Goal: Information Seeking & Learning: Learn about a topic

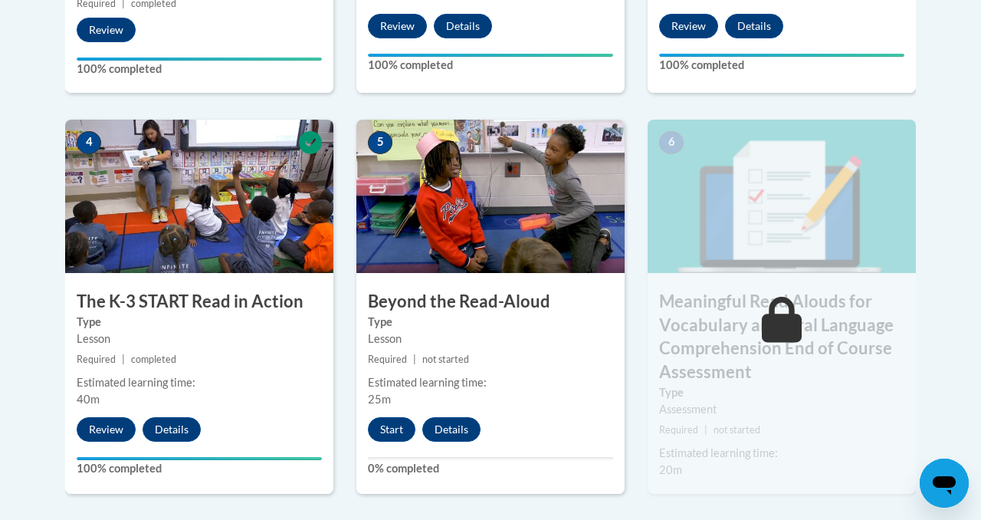
scroll to position [857, 0]
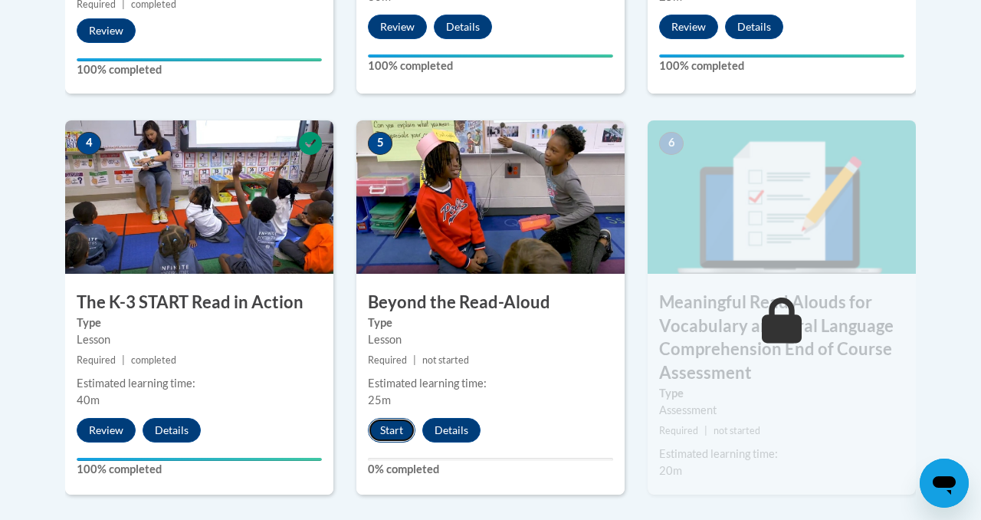
click at [387, 428] on button "Start" at bounding box center [392, 430] width 48 height 25
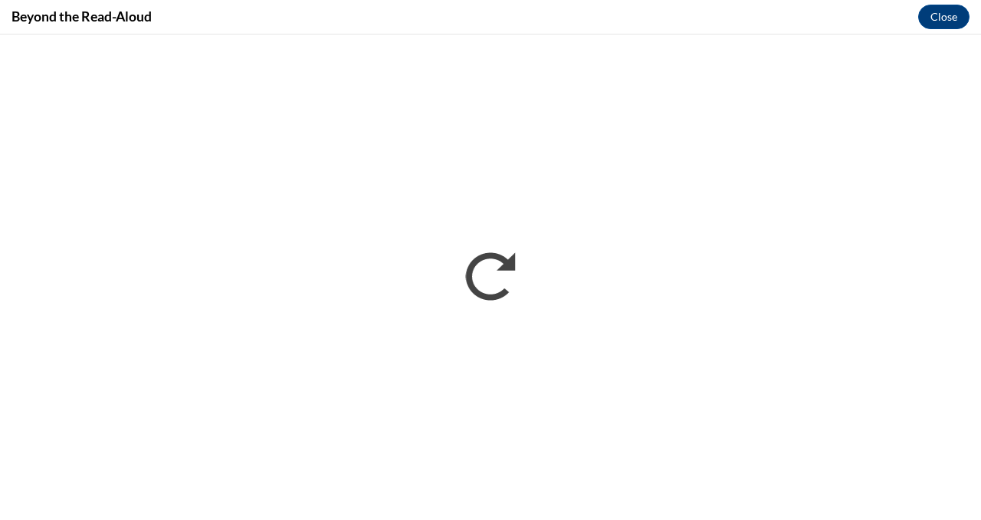
scroll to position [0, 0]
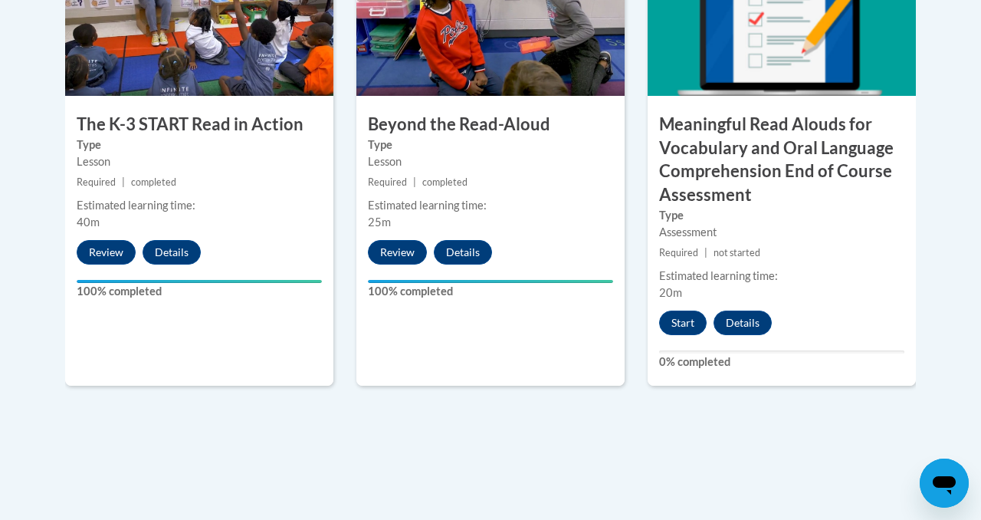
scroll to position [1032, 0]
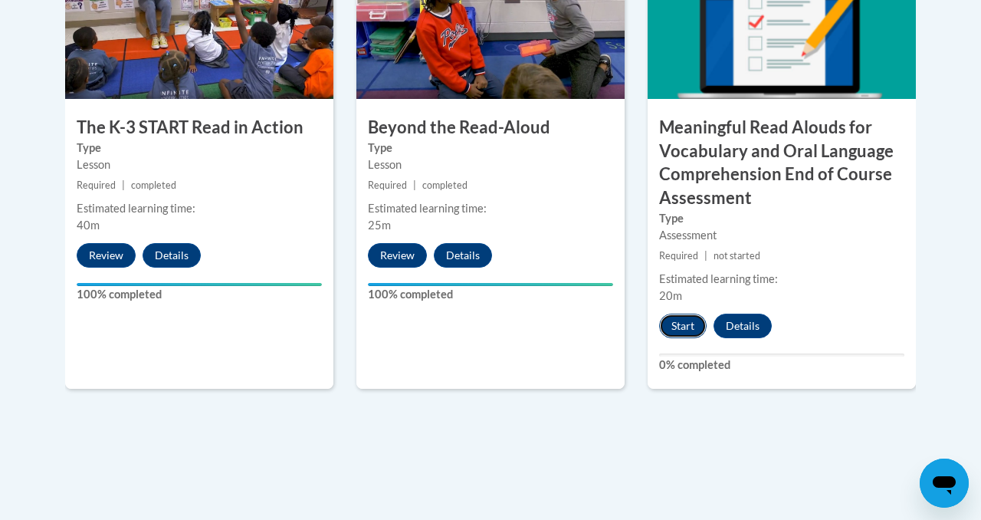
click at [683, 324] on button "Start" at bounding box center [683, 325] width 48 height 25
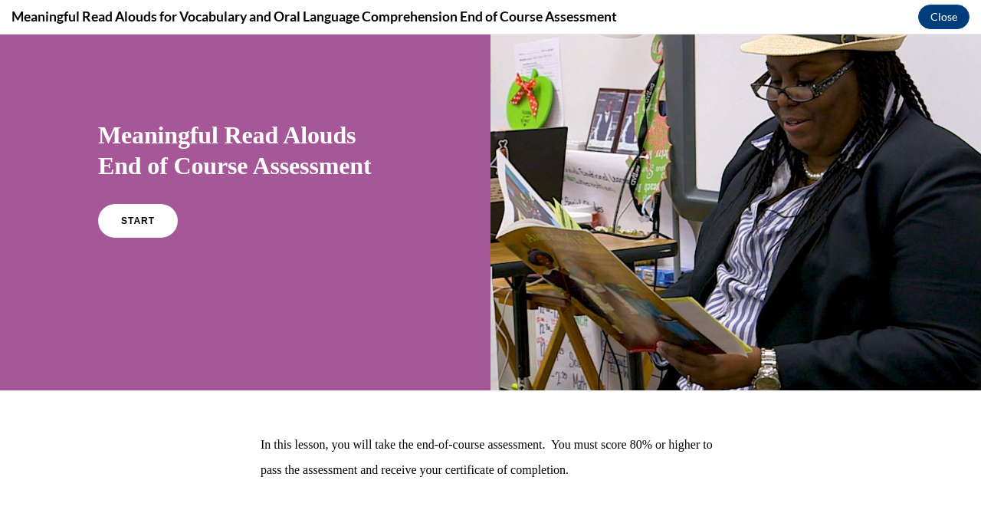
scroll to position [0, 0]
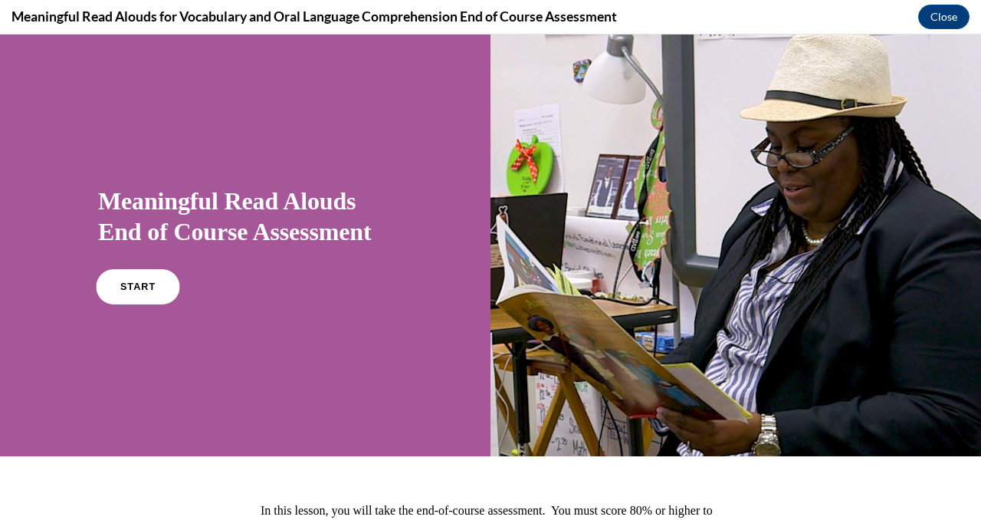
click at [120, 293] on span "START" at bounding box center [137, 286] width 35 height 11
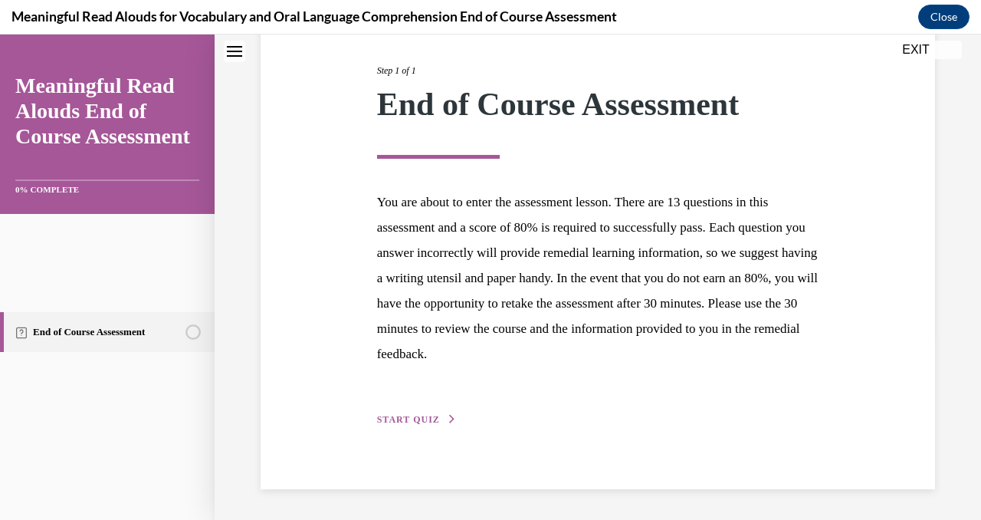
scroll to position [487, 0]
click at [440, 414] on span "START QUIZ" at bounding box center [408, 419] width 63 height 11
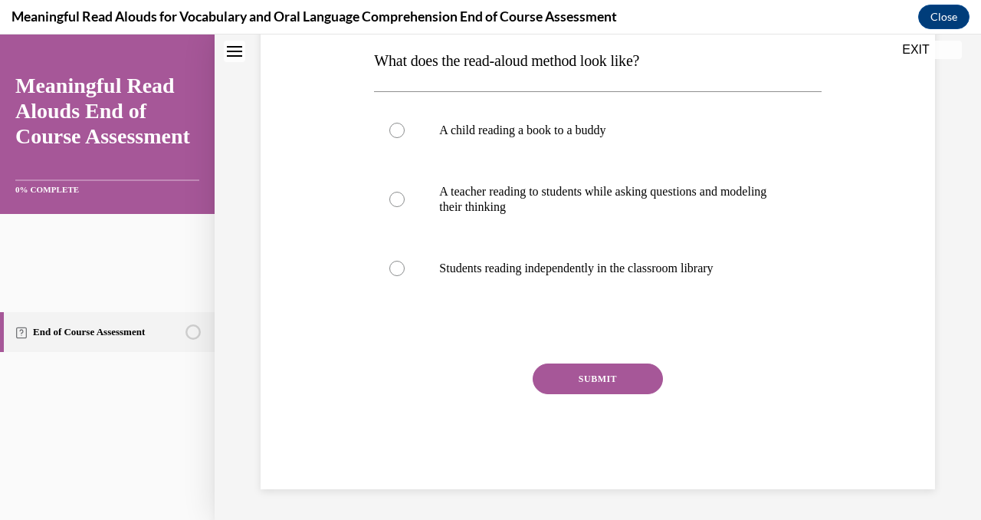
scroll to position [337, 0]
click at [405, 207] on div at bounding box center [396, 199] width 15 height 15
click at [405, 207] on input "A teacher reading to students while asking questions and modeling their thinking" at bounding box center [396, 199] width 15 height 15
radio input "true"
click at [596, 394] on button "SUBMIT" at bounding box center [598, 378] width 130 height 31
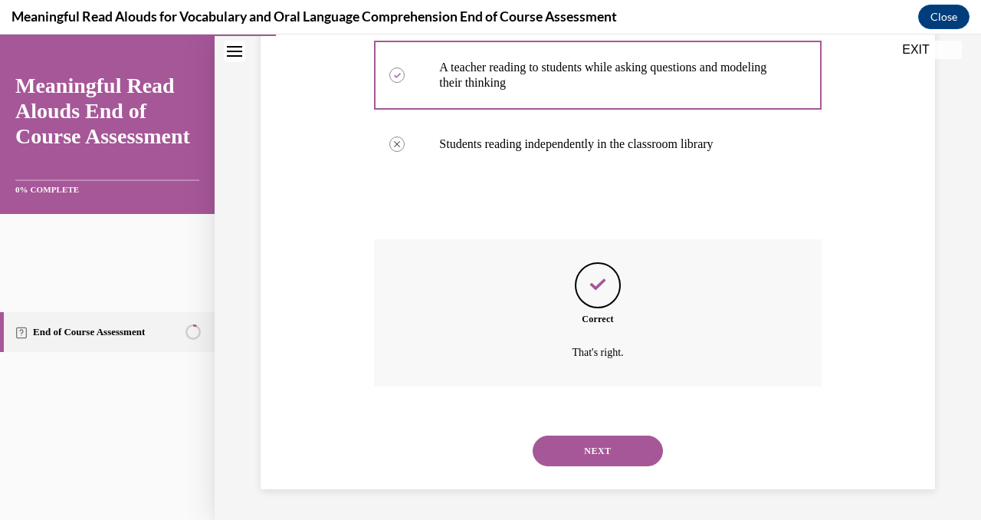
scroll to position [617, 0]
click at [648, 435] on button "NEXT" at bounding box center [598, 450] width 130 height 31
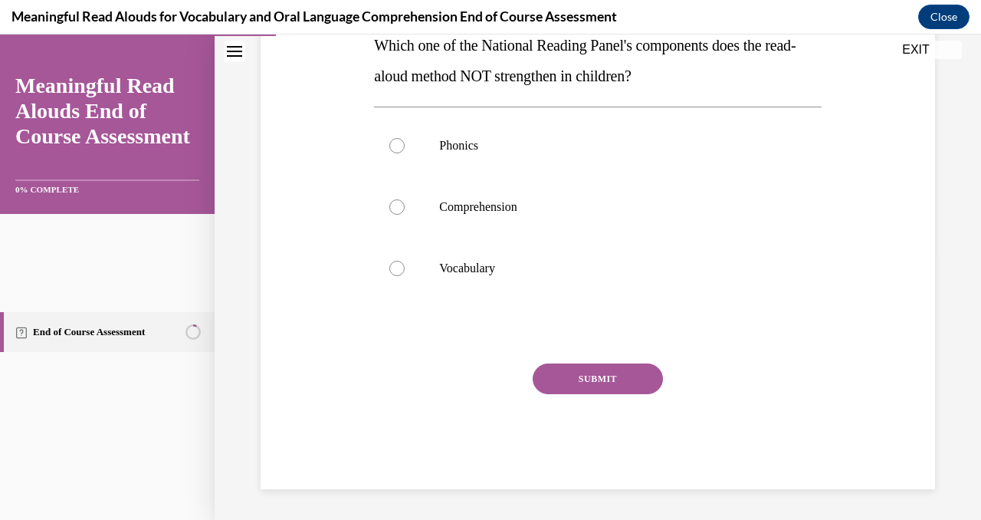
scroll to position [313, 0]
click at [405, 153] on div at bounding box center [396, 145] width 15 height 15
click at [405, 153] on input "Phonics" at bounding box center [396, 145] width 15 height 15
radio input "true"
click at [609, 394] on button "SUBMIT" at bounding box center [598, 378] width 130 height 31
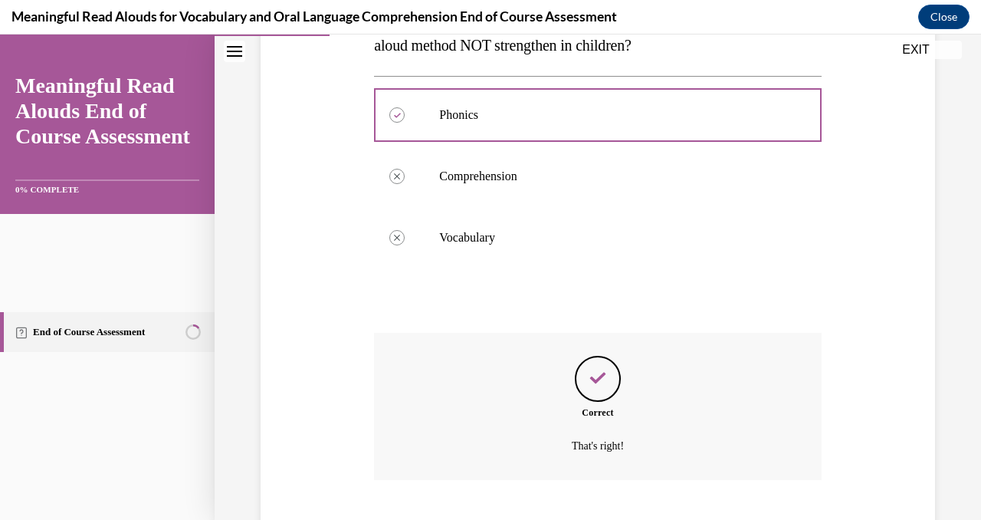
scroll to position [592, 0]
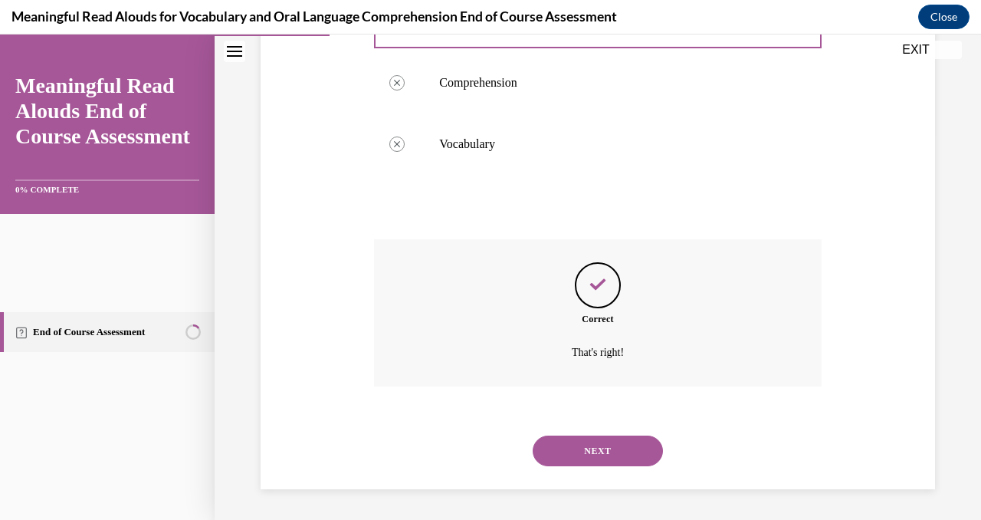
click at [622, 435] on button "NEXT" at bounding box center [598, 450] width 130 height 31
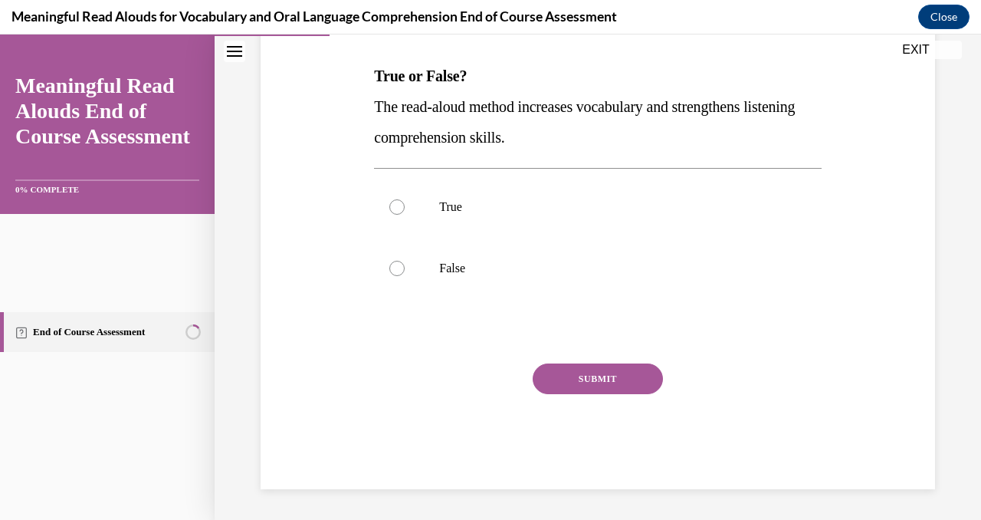
scroll to position [259, 0]
click at [405, 215] on div at bounding box center [396, 206] width 15 height 15
click at [405, 215] on input "True" at bounding box center [396, 206] width 15 height 15
radio input "true"
click at [615, 394] on button "SUBMIT" at bounding box center [598, 378] width 130 height 31
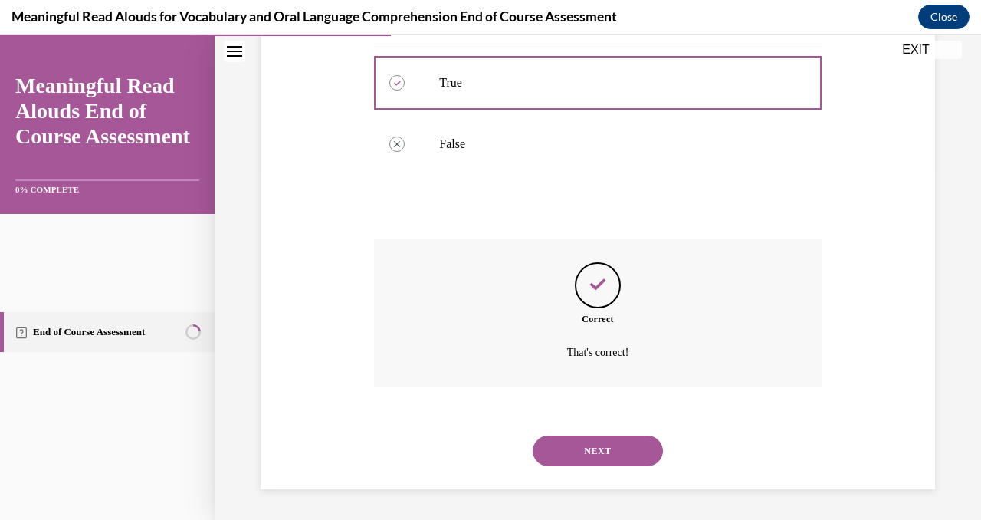
scroll to position [548, 0]
click at [624, 435] on button "NEXT" at bounding box center [598, 450] width 130 height 31
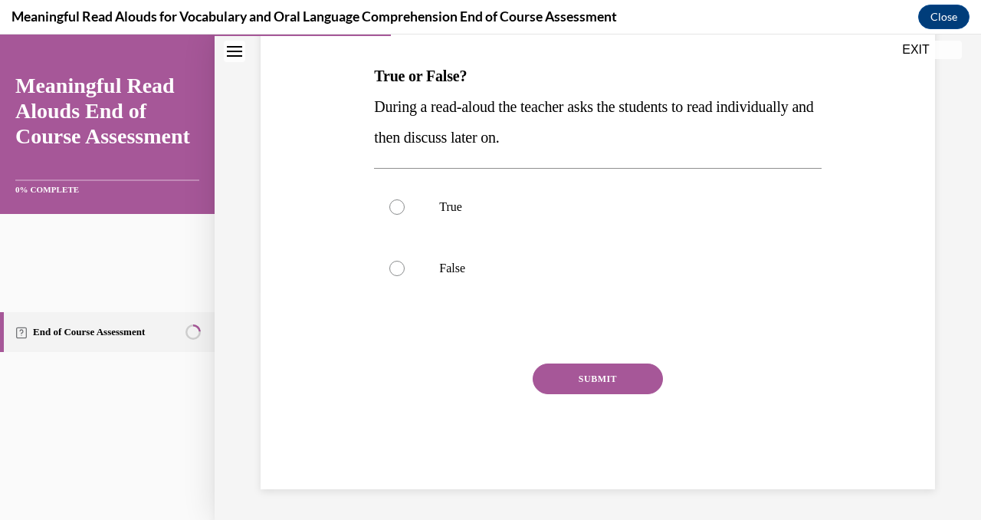
scroll to position [317, 0]
click at [405, 276] on div at bounding box center [396, 268] width 15 height 15
click at [405, 276] on input "False" at bounding box center [396, 268] width 15 height 15
radio input "true"
click at [621, 394] on button "SUBMIT" at bounding box center [598, 378] width 130 height 31
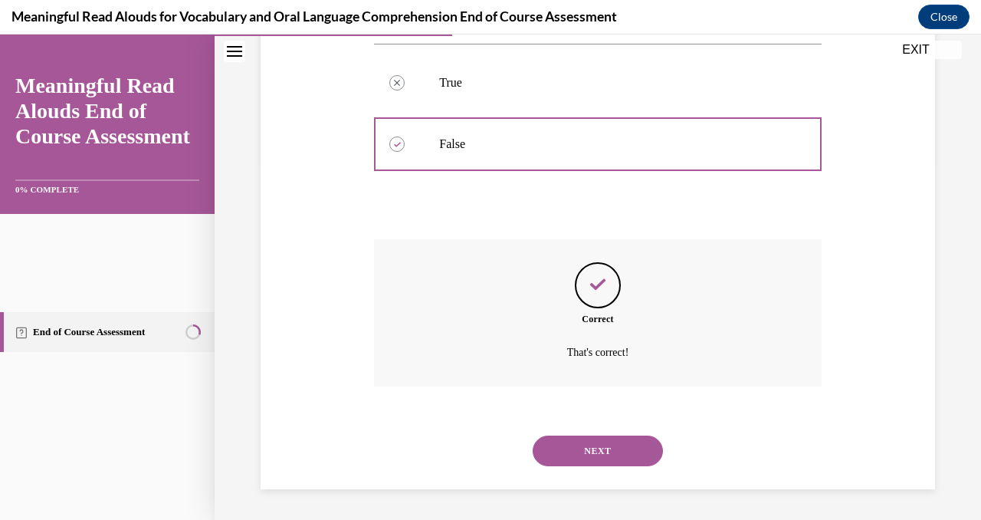
scroll to position [548, 0]
click at [645, 435] on button "NEXT" at bounding box center [598, 450] width 130 height 31
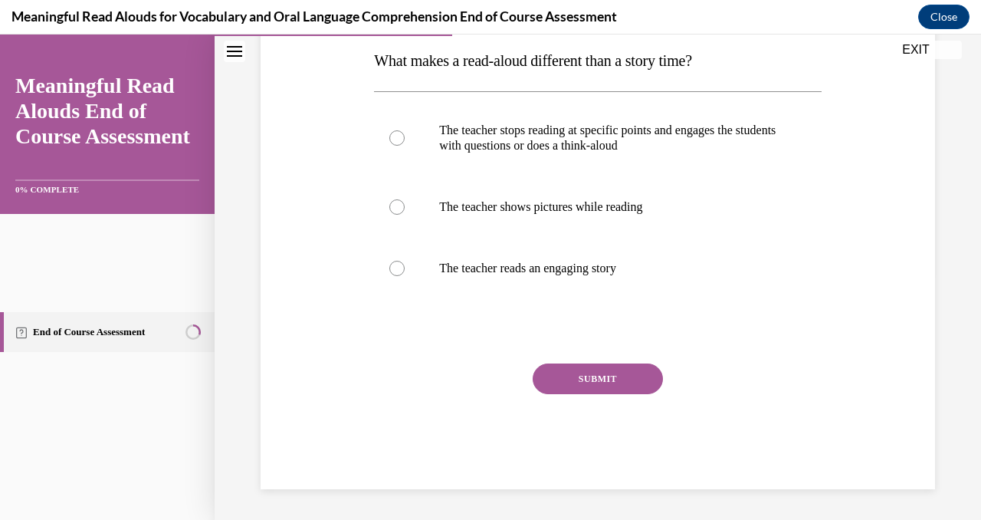
scroll to position [198, 0]
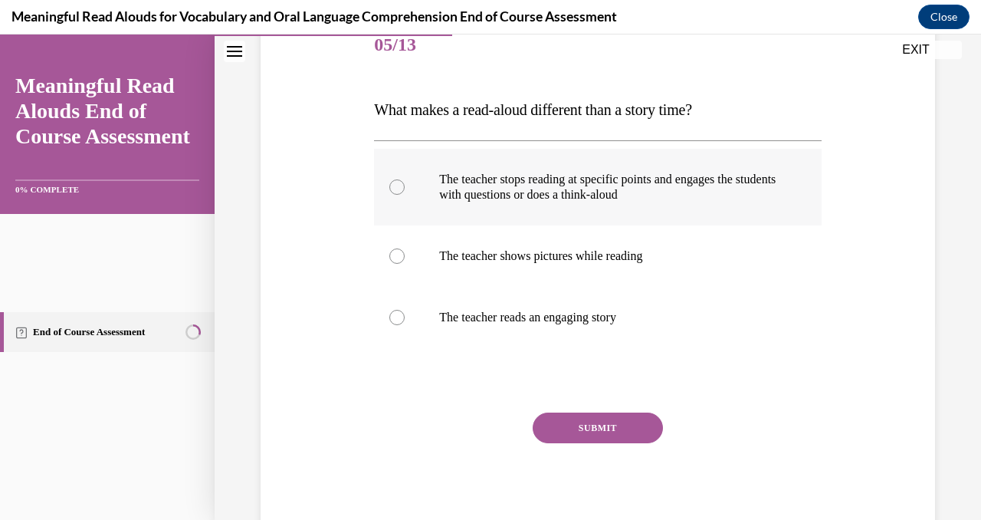
click at [405, 195] on div at bounding box center [396, 186] width 15 height 15
click at [405, 195] on input "The teacher stops reading at specific points and engages the students with ques…" at bounding box center [396, 186] width 15 height 15
radio input "true"
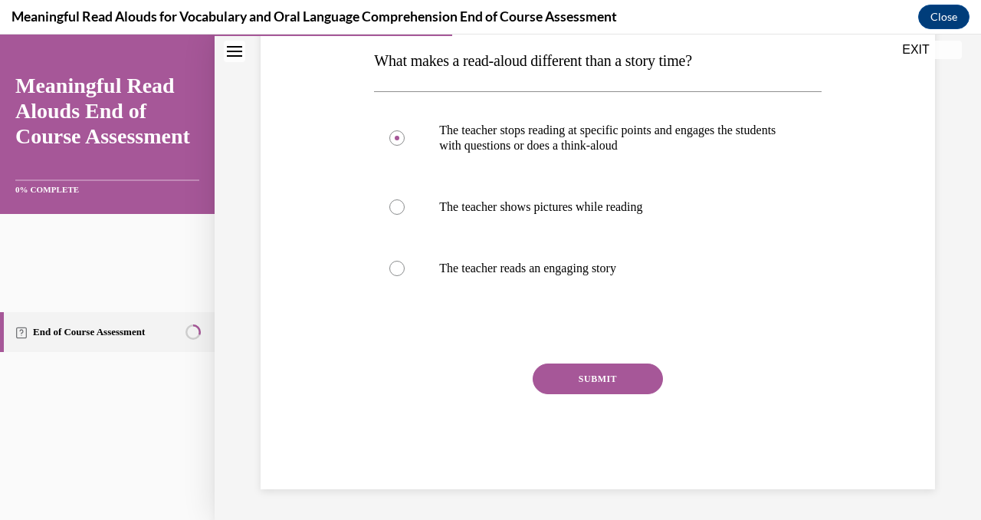
scroll to position [355, 0]
click at [627, 394] on button "SUBMIT" at bounding box center [598, 378] width 130 height 31
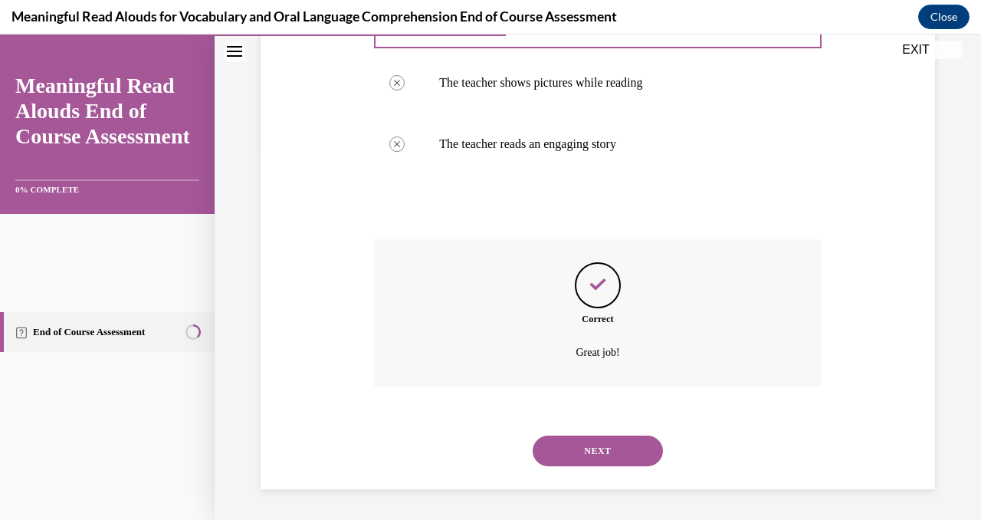
scroll to position [617, 0]
click at [593, 435] on button "NEXT" at bounding box center [598, 450] width 130 height 31
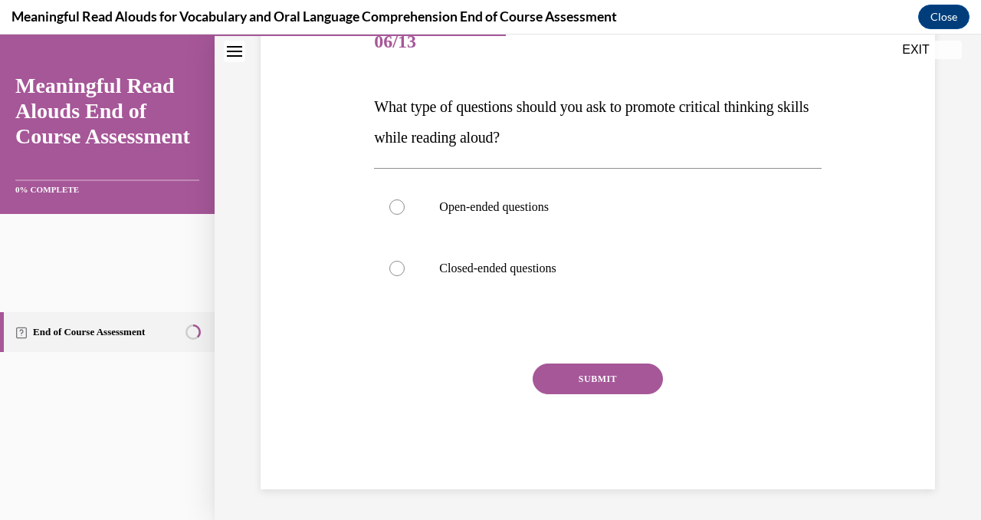
scroll to position [242, 0]
click at [405, 215] on div at bounding box center [396, 206] width 15 height 15
click at [405, 215] on input "Open-ended questions" at bounding box center [396, 206] width 15 height 15
radio input "true"
click at [616, 394] on button "SUBMIT" at bounding box center [598, 378] width 130 height 31
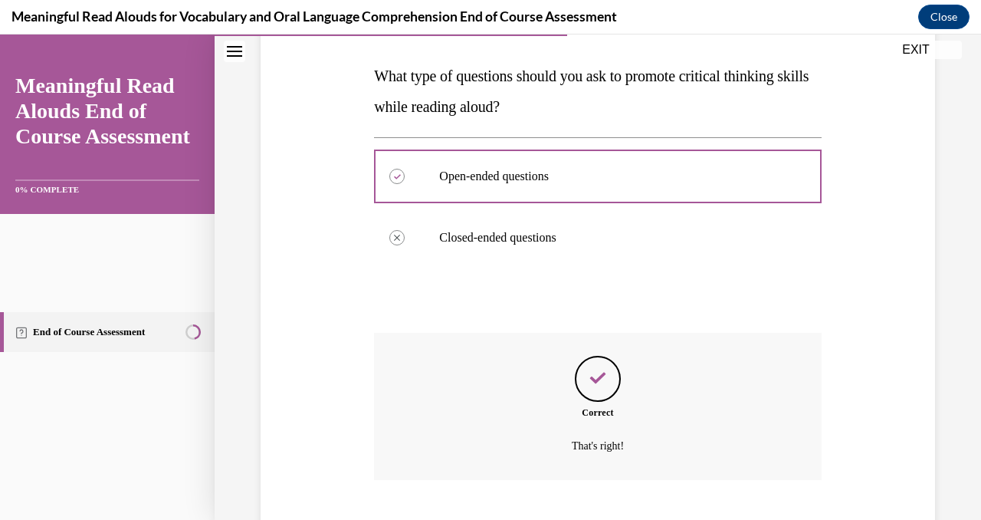
scroll to position [515, 0]
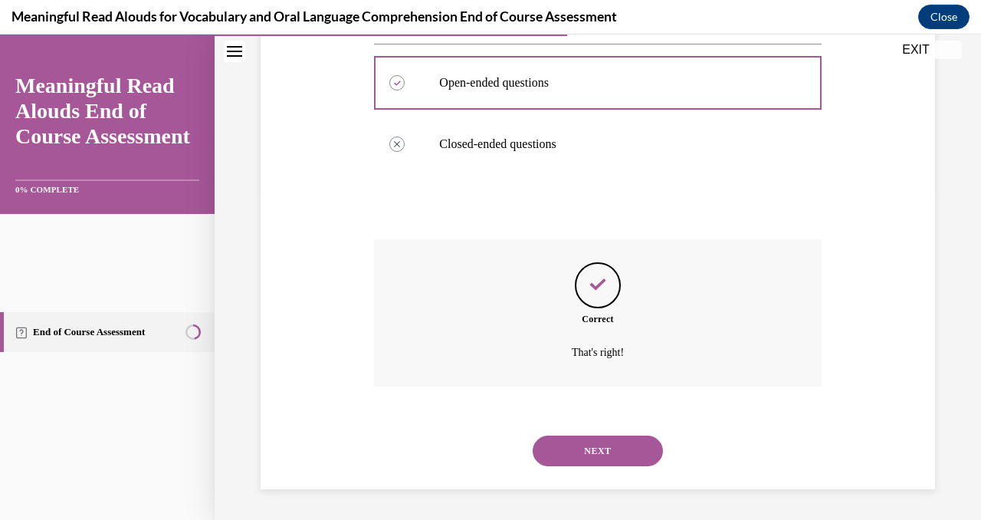
click at [655, 435] on button "NEXT" at bounding box center [598, 450] width 130 height 31
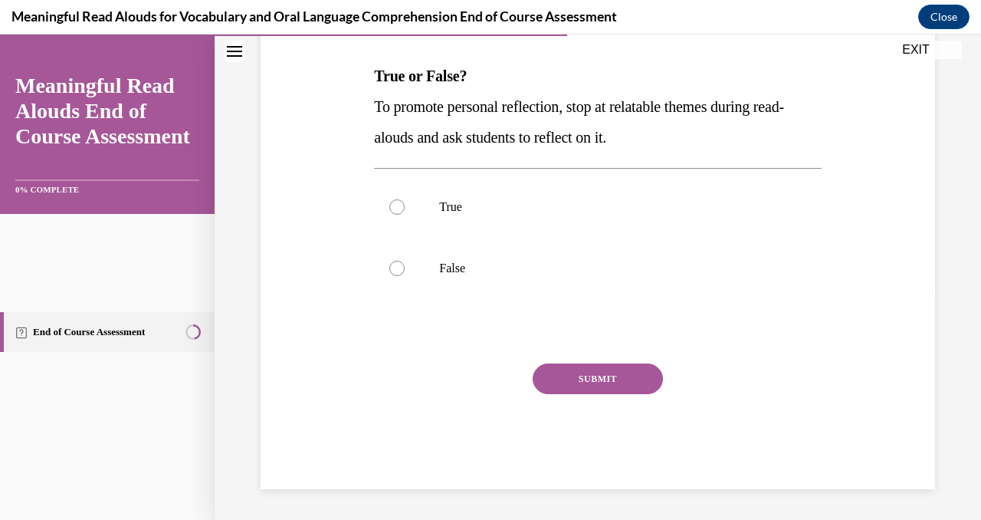
scroll to position [281, 0]
click at [405, 215] on div at bounding box center [396, 206] width 15 height 15
click at [405, 215] on input "True" at bounding box center [396, 206] width 15 height 15
radio input "true"
click at [586, 394] on button "SUBMIT" at bounding box center [598, 378] width 130 height 31
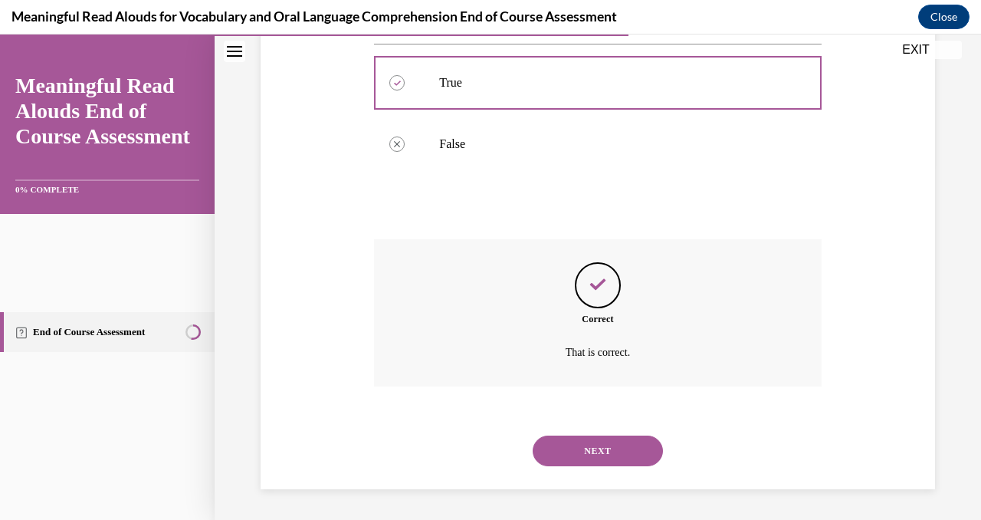
scroll to position [548, 0]
click at [641, 435] on button "NEXT" at bounding box center [598, 450] width 130 height 31
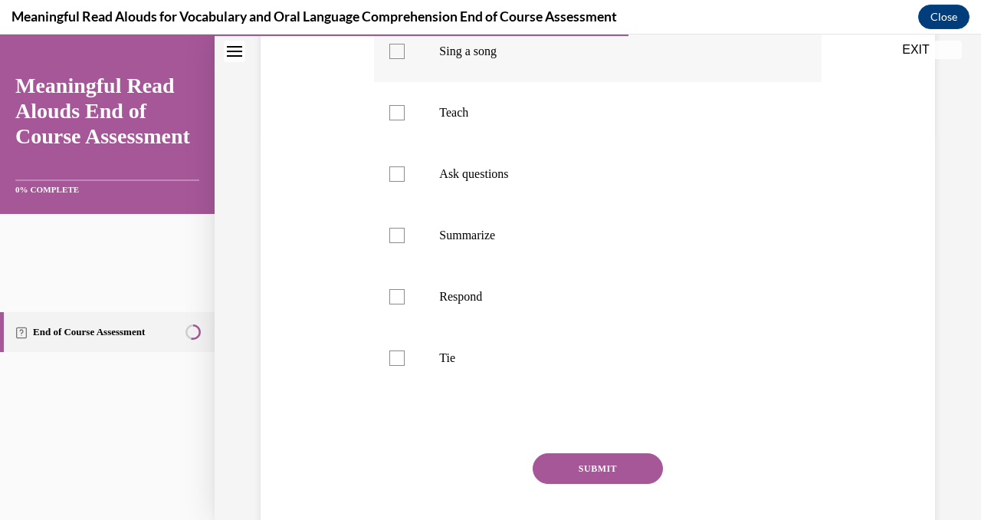
scroll to position [388, 0]
checkbox input "true"
click at [405, 120] on div at bounding box center [396, 111] width 15 height 15
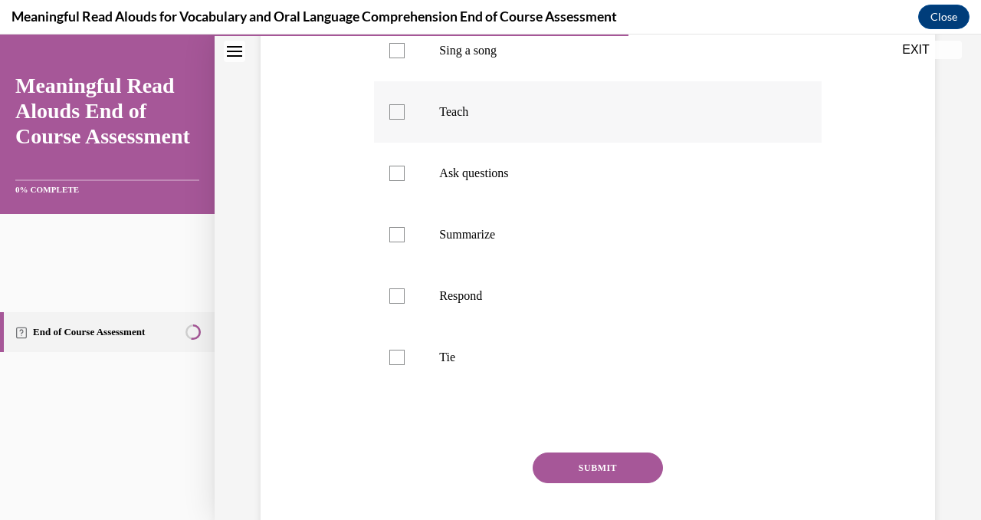
click at [405, 120] on input "Teach" at bounding box center [396, 111] width 15 height 15
checkbox input "true"
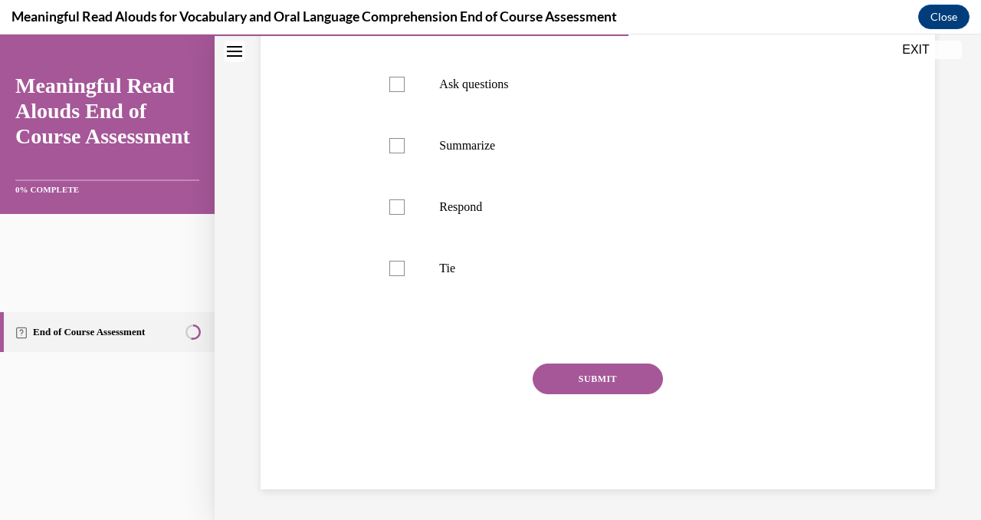
scroll to position [539, 0]
click at [405, 92] on div at bounding box center [396, 84] width 15 height 15
click at [405, 92] on input "Ask questions" at bounding box center [396, 84] width 15 height 15
checkbox input "true"
click at [405, 215] on div at bounding box center [396, 206] width 15 height 15
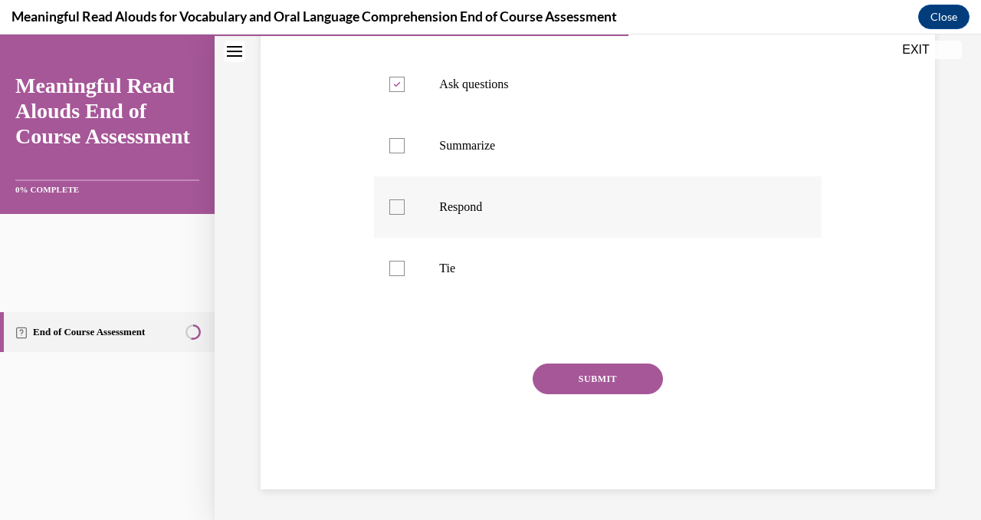
click at [405, 215] on input "Respond" at bounding box center [396, 206] width 15 height 15
checkbox input "true"
click at [405, 276] on div at bounding box center [396, 268] width 15 height 15
click at [405, 276] on input "Tie" at bounding box center [396, 268] width 15 height 15
checkbox input "true"
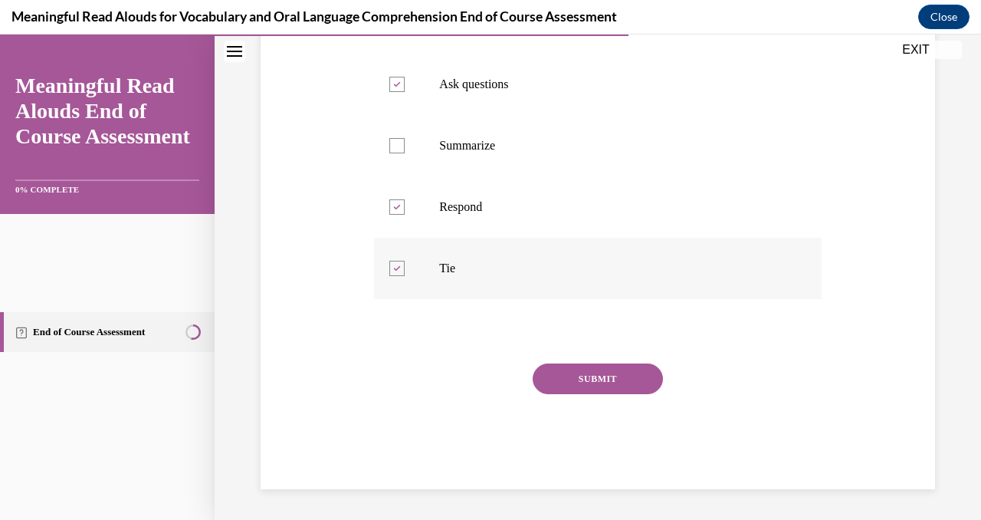
scroll to position [743, 0]
click at [638, 363] on button "SUBMIT" at bounding box center [598, 378] width 130 height 31
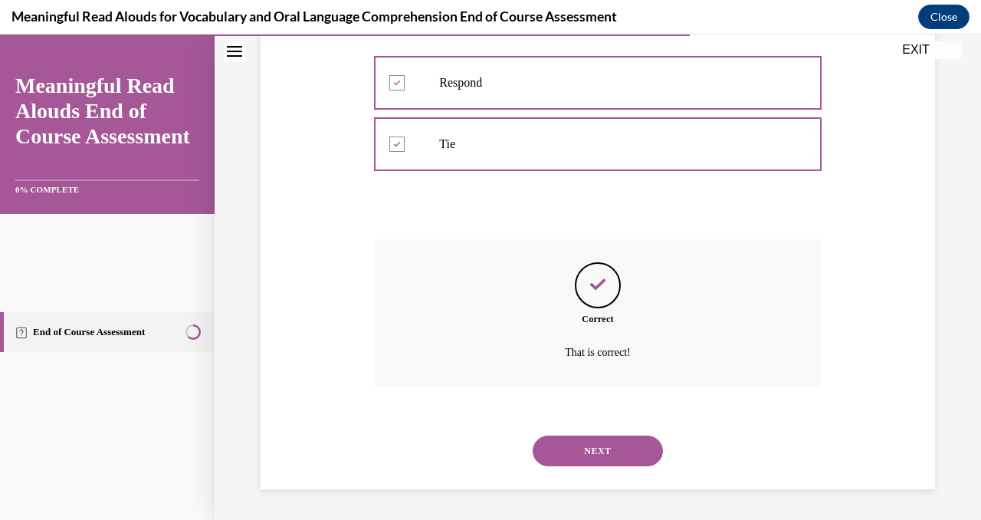
scroll to position [898, 0]
click at [615, 435] on button "NEXT" at bounding box center [598, 450] width 130 height 31
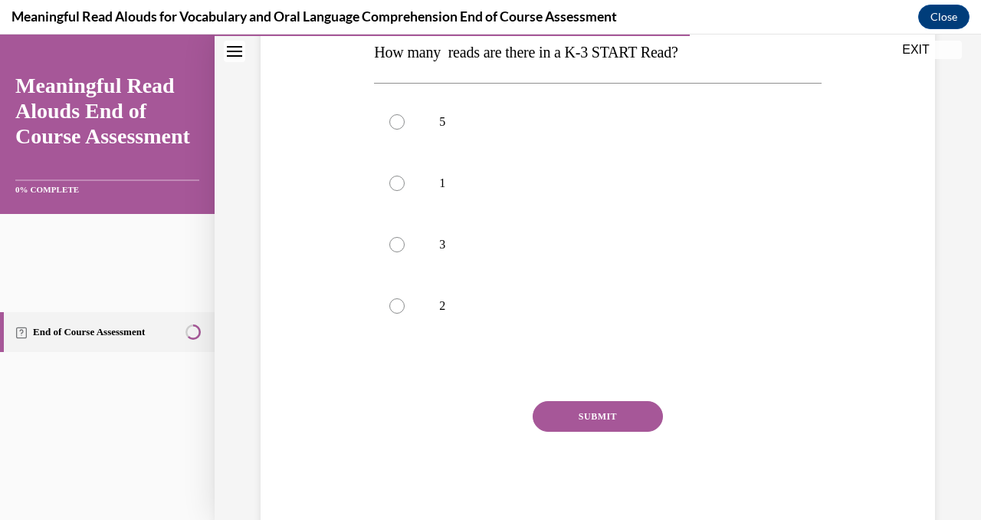
scroll to position [264, 0]
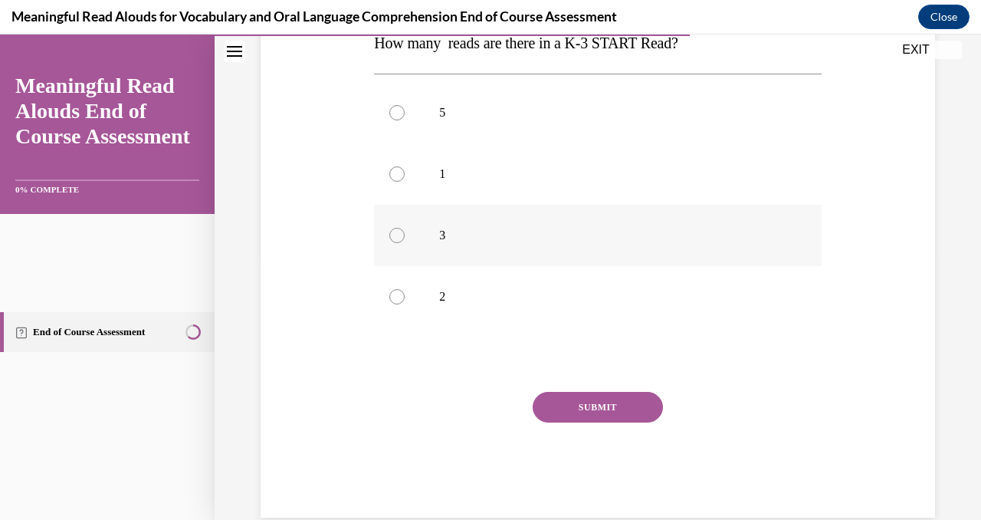
click at [405, 243] on div at bounding box center [396, 235] width 15 height 15
click at [405, 243] on input "3" at bounding box center [396, 235] width 15 height 15
radio input "true"
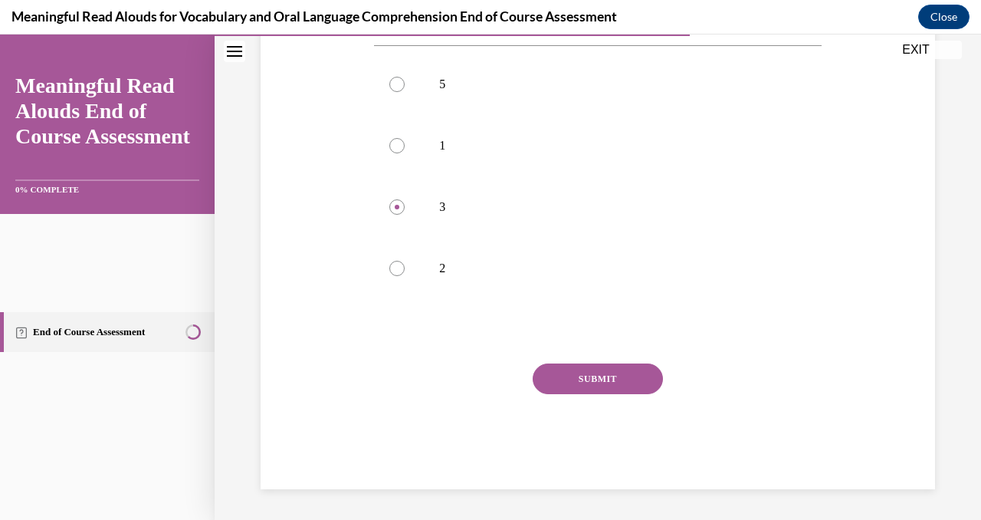
click at [617, 363] on button "SUBMIT" at bounding box center [598, 378] width 130 height 31
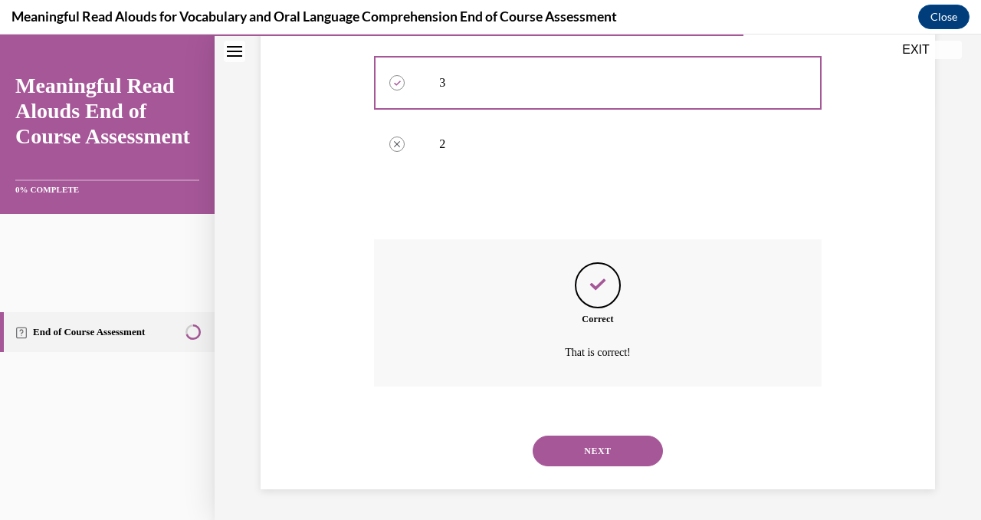
scroll to position [636, 0]
click at [640, 435] on button "NEXT" at bounding box center [598, 450] width 130 height 31
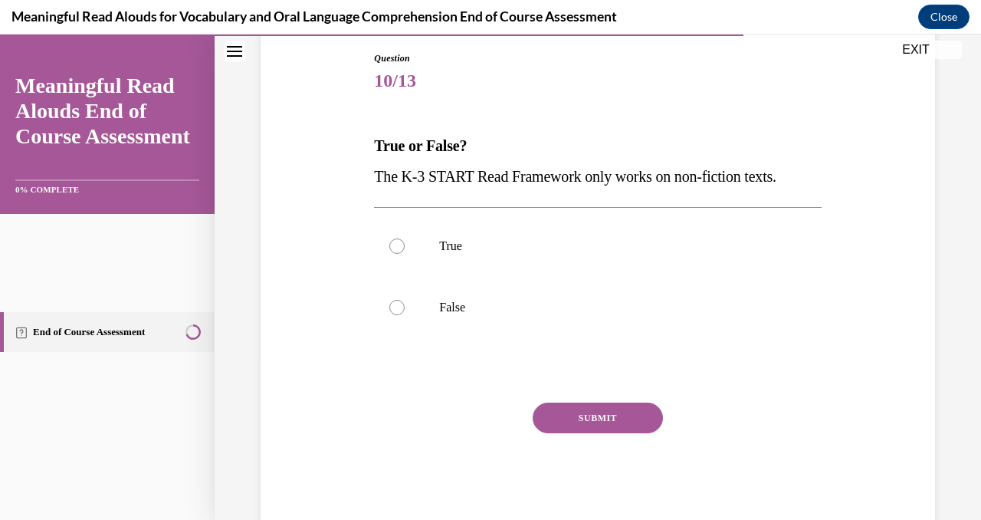
scroll to position [282, 0]
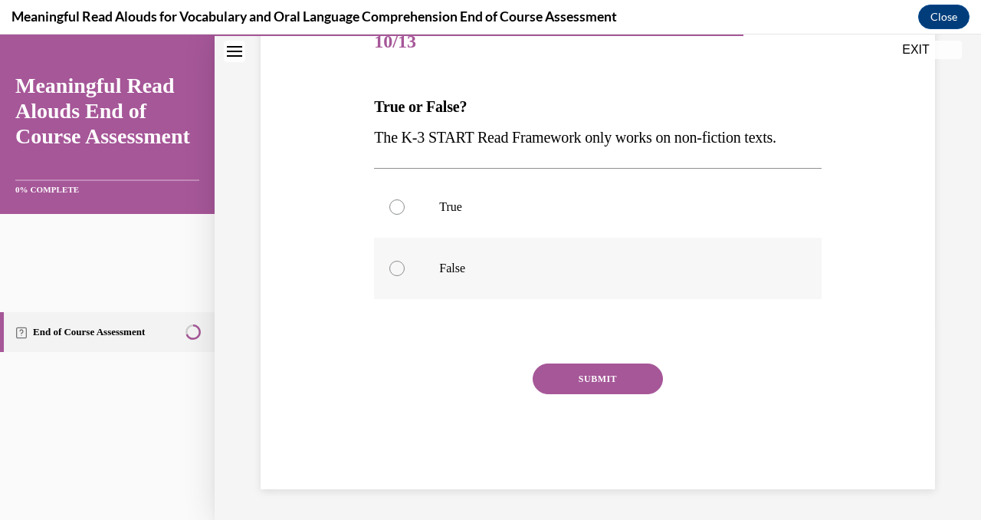
click at [405, 276] on div at bounding box center [396, 268] width 15 height 15
click at [405, 276] on input "False" at bounding box center [396, 268] width 15 height 15
radio input "true"
click at [620, 394] on button "SUBMIT" at bounding box center [598, 378] width 130 height 31
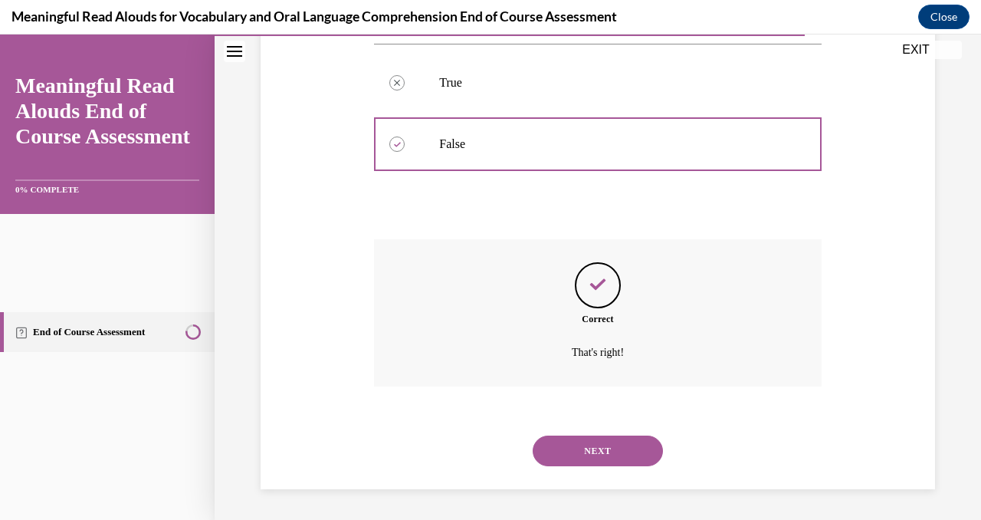
scroll to position [548, 0]
click at [662, 435] on button "NEXT" at bounding box center [598, 450] width 130 height 31
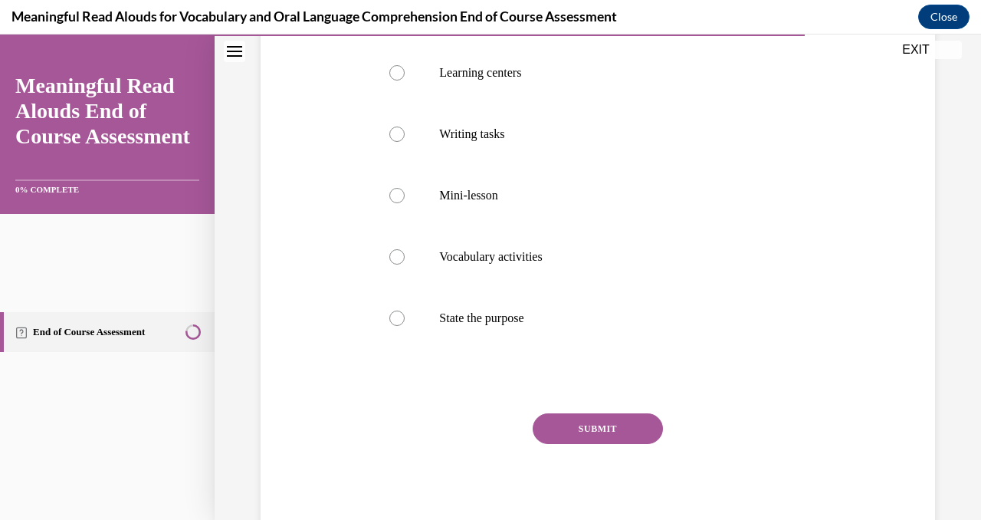
scroll to position [306, 0]
click at [405, 324] on div at bounding box center [396, 316] width 15 height 15
click at [405, 324] on input "State the purpose" at bounding box center [396, 316] width 15 height 15
radio input "true"
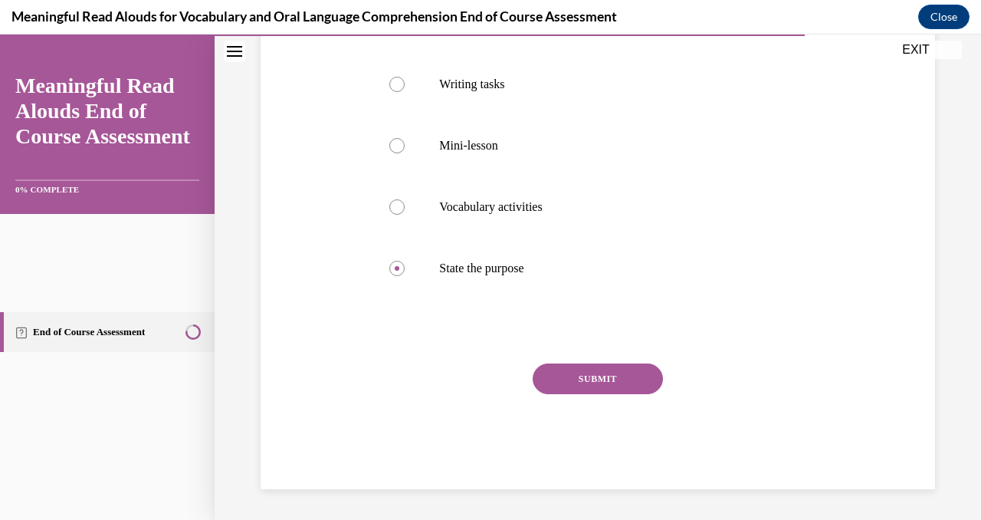
click at [609, 363] on button "SUBMIT" at bounding box center [598, 378] width 130 height 31
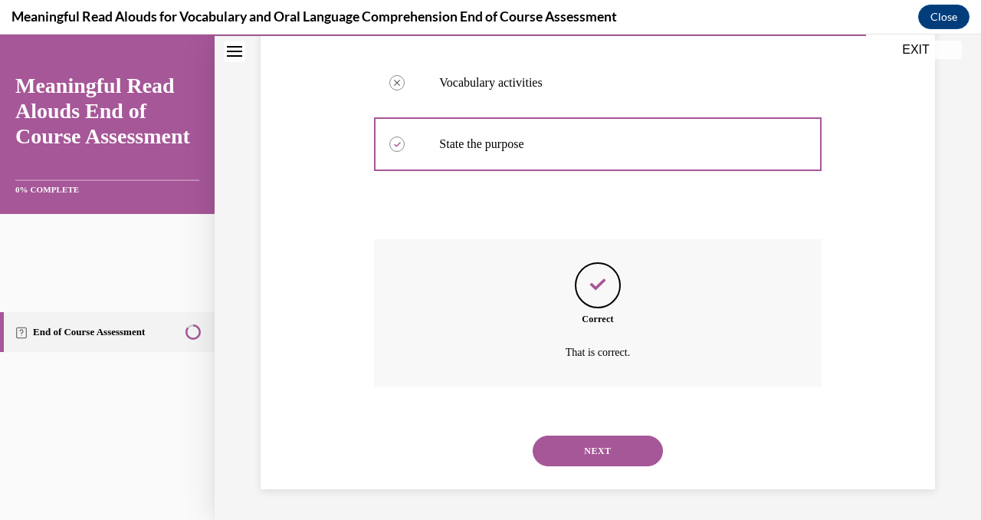
scroll to position [713, 0]
click at [625, 435] on button "NEXT" at bounding box center [598, 450] width 130 height 31
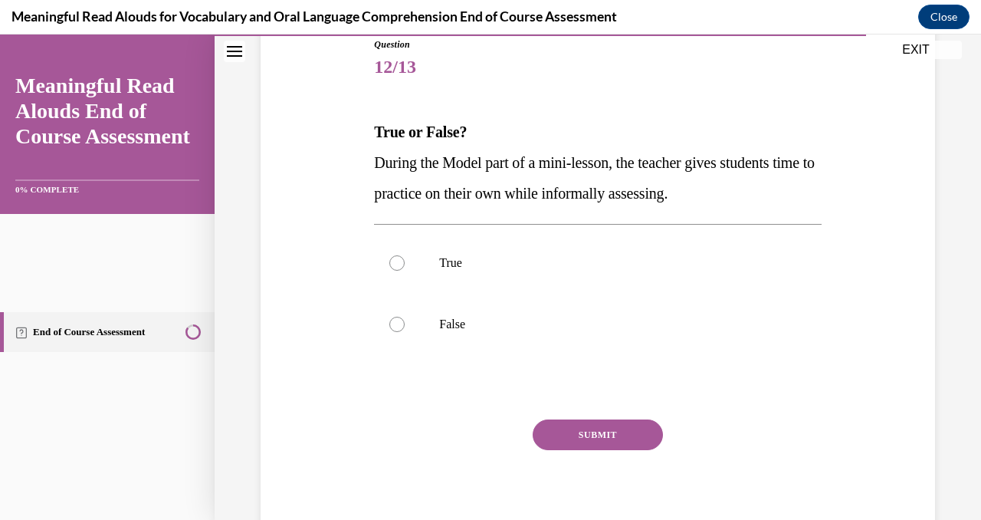
scroll to position [176, 0]
click at [405, 270] on div at bounding box center [396, 261] width 15 height 15
click at [405, 270] on input "True" at bounding box center [396, 261] width 15 height 15
radio input "true"
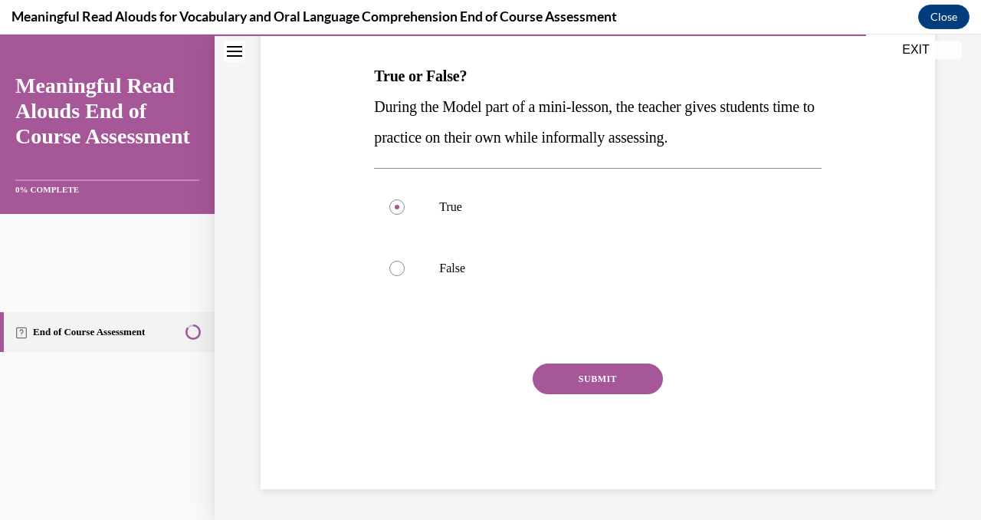
click at [660, 363] on button "SUBMIT" at bounding box center [598, 378] width 130 height 31
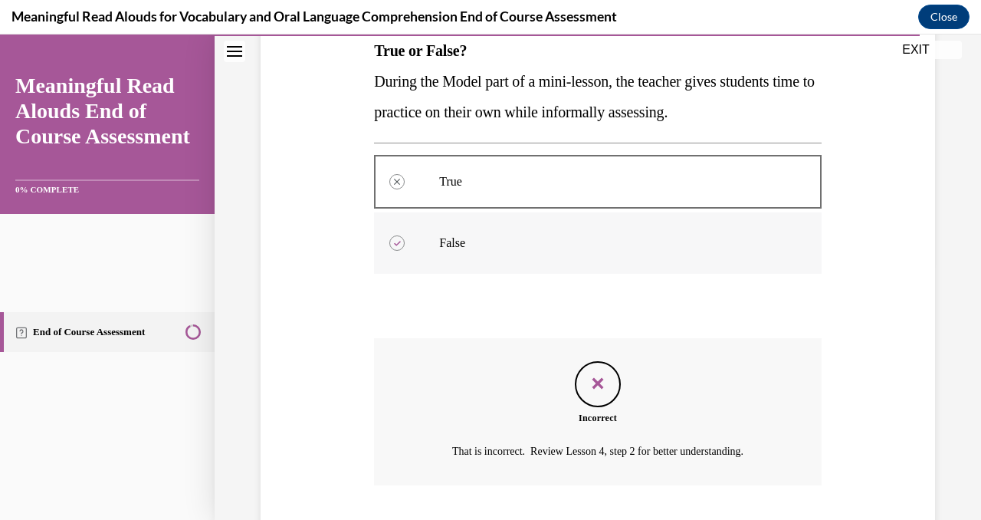
scroll to position [260, 0]
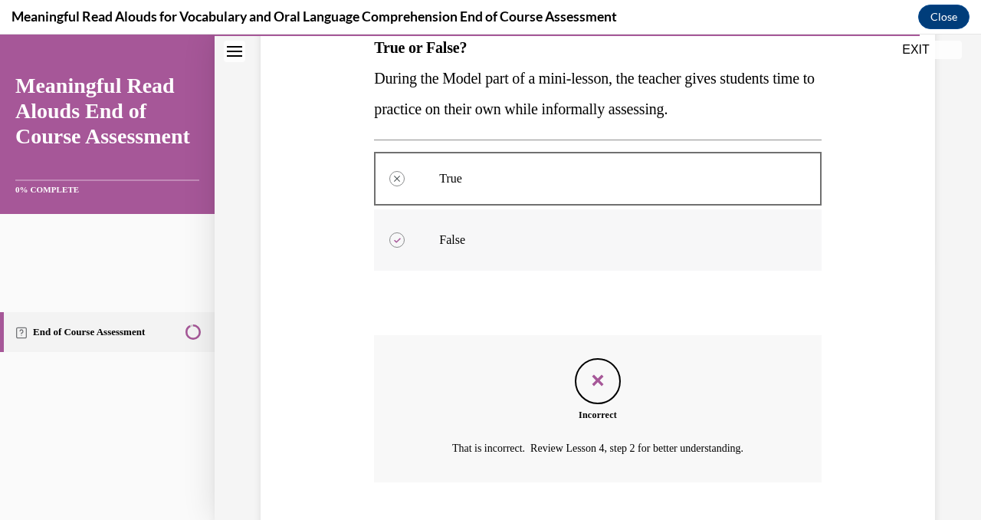
click at [521, 248] on p "False" at bounding box center [610, 239] width 343 height 15
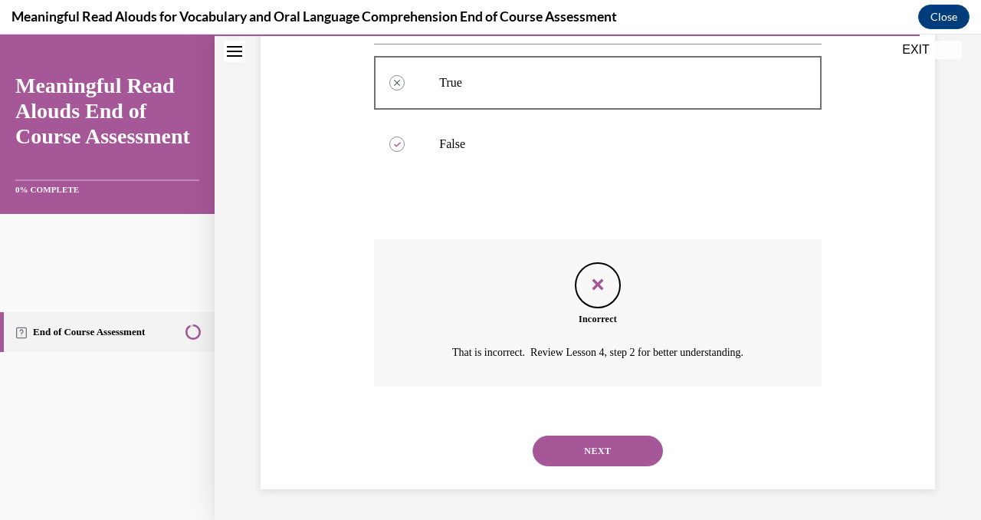
click at [605, 435] on button "NEXT" at bounding box center [598, 450] width 130 height 31
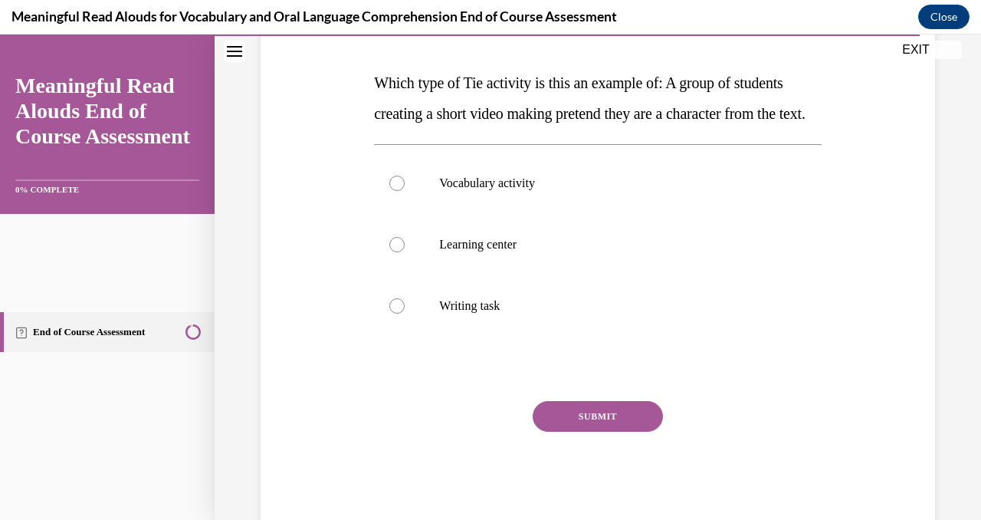
scroll to position [226, 0]
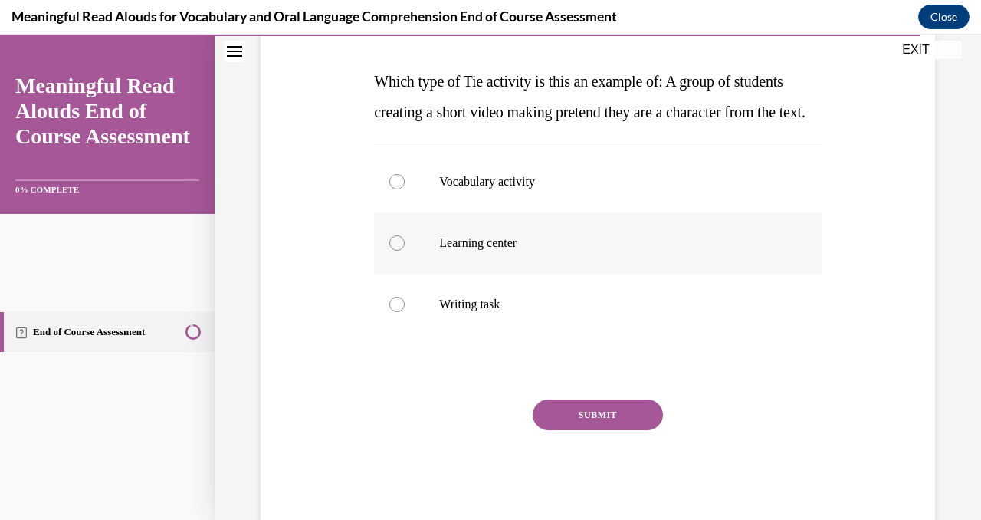
click at [405, 251] on div at bounding box center [396, 242] width 15 height 15
click at [405, 251] on input "Learning center" at bounding box center [396, 242] width 15 height 15
radio input "true"
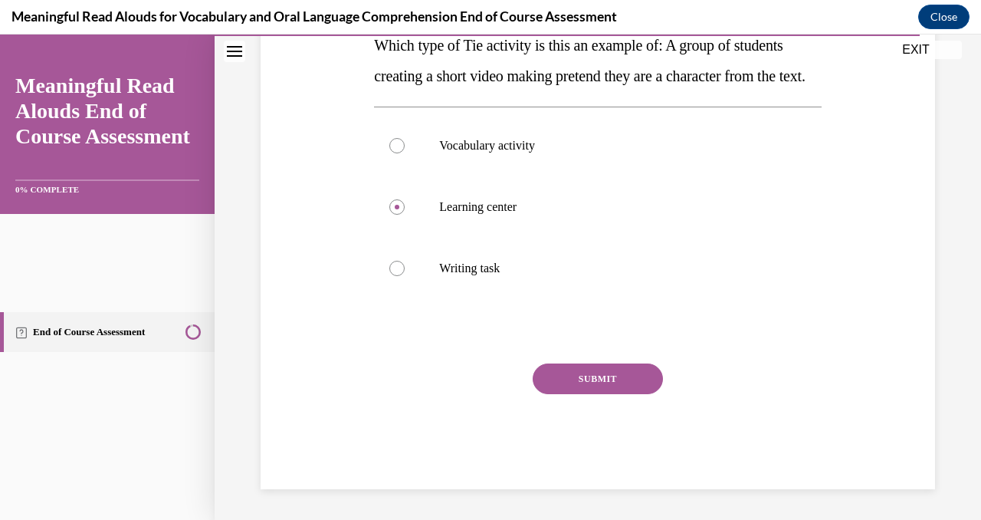
click at [654, 363] on button "SUBMIT" at bounding box center [598, 378] width 130 height 31
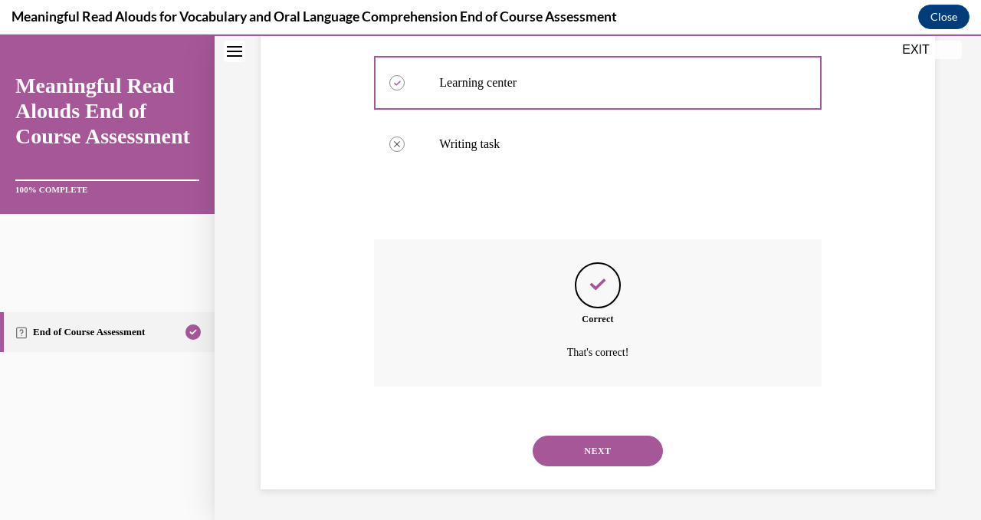
scroll to position [625, 0]
click at [612, 435] on button "NEXT" at bounding box center [598, 450] width 130 height 31
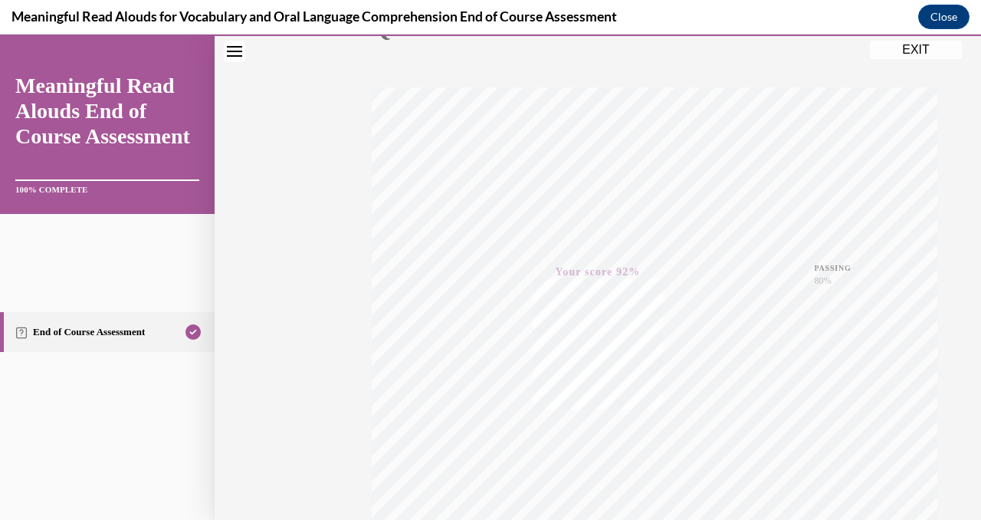
scroll to position [496, 0]
click at [950, 11] on button "Close" at bounding box center [943, 17] width 51 height 25
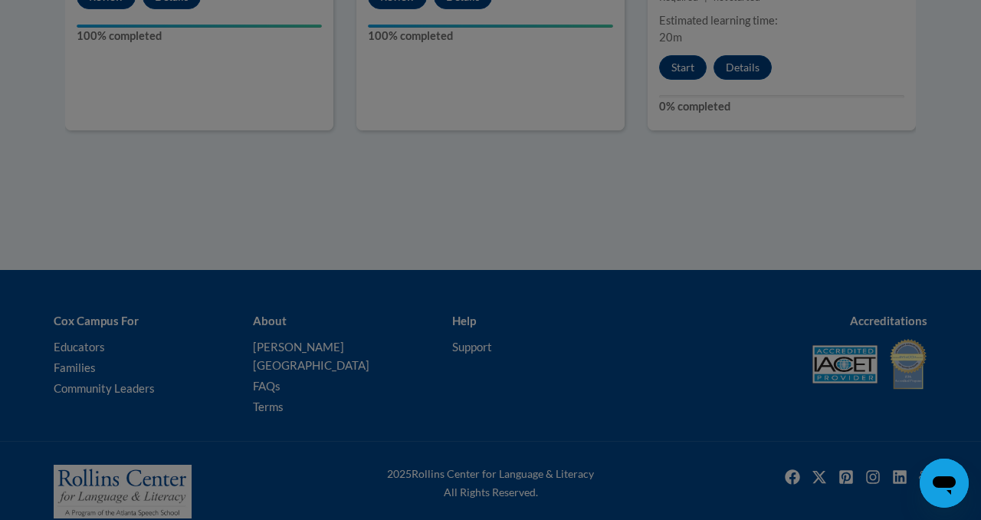
scroll to position [1292, 0]
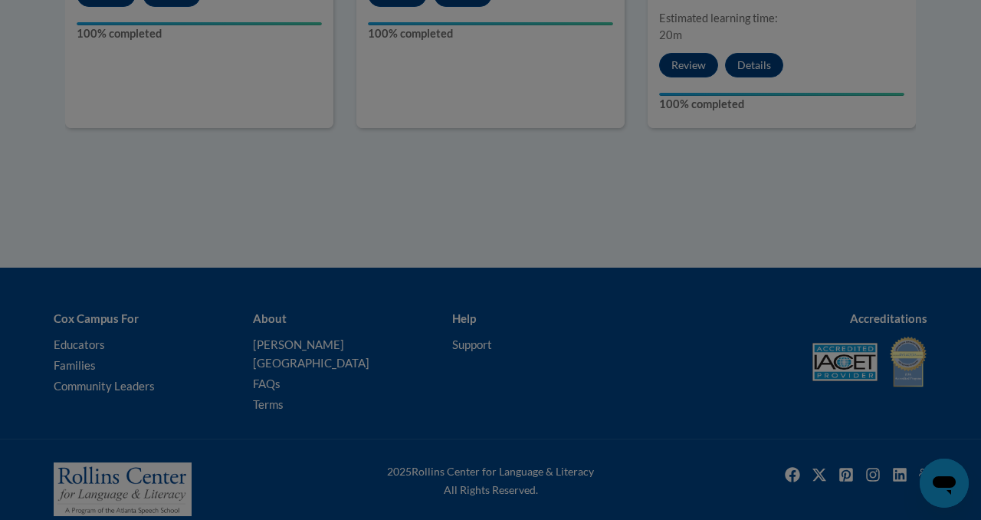
click at [0, 0] on div at bounding box center [0, 0] width 0 height 0
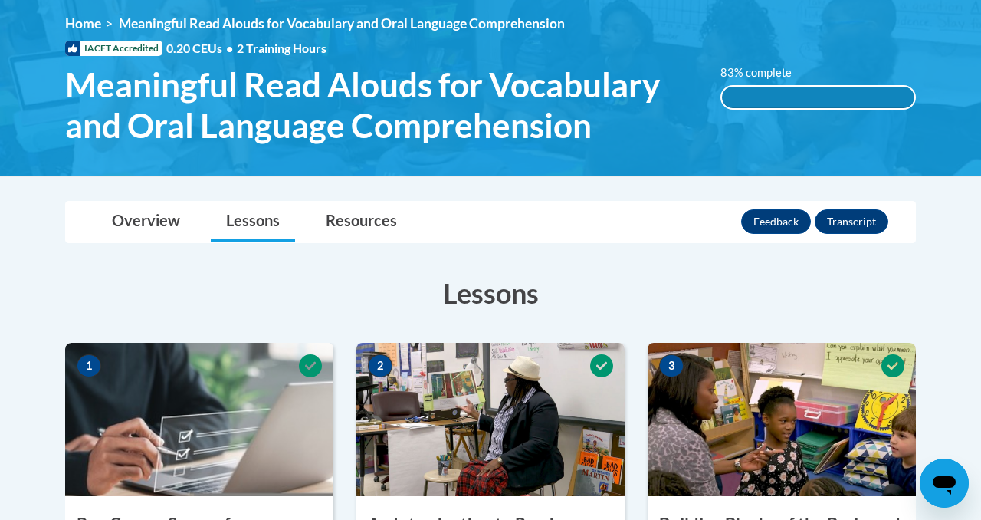
scroll to position [0, 0]
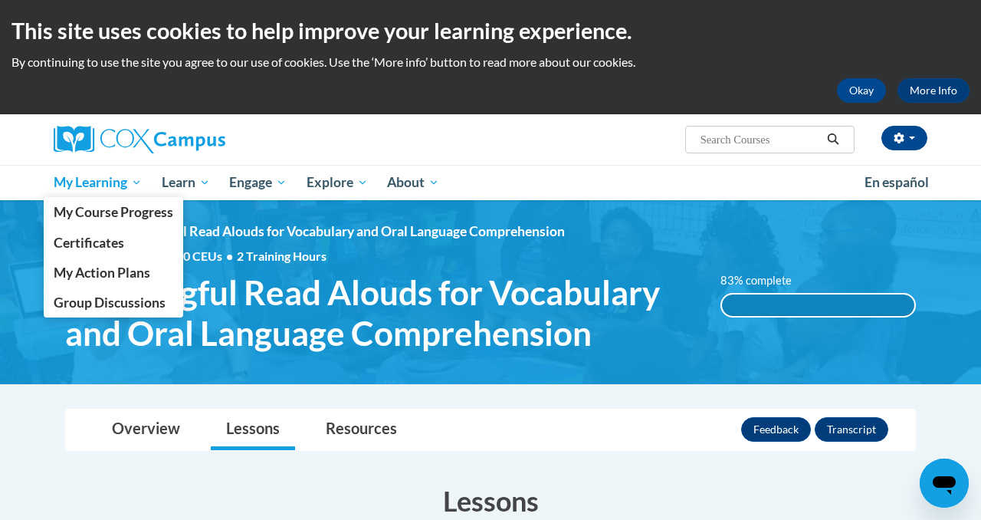
click at [89, 189] on span "My Learning" at bounding box center [98, 182] width 88 height 18
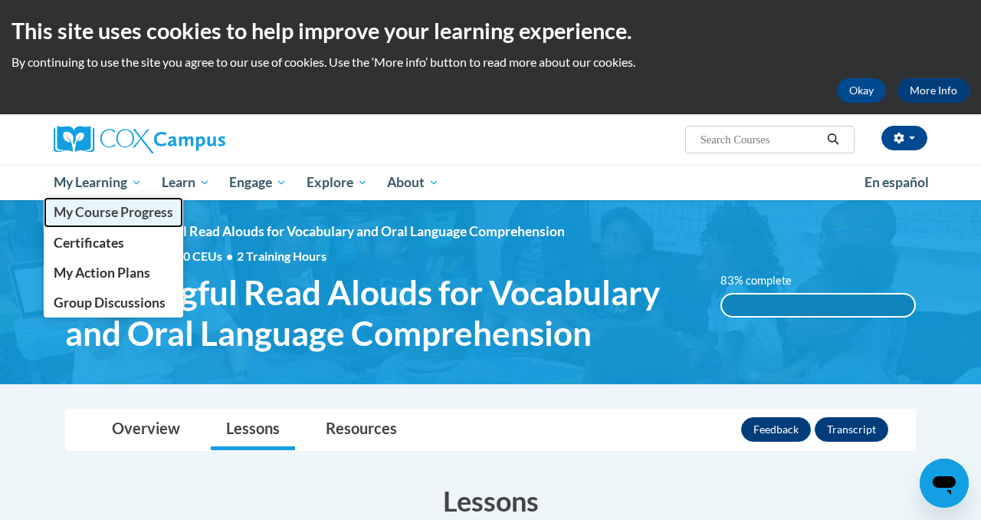
click at [84, 208] on span "My Course Progress" at bounding box center [114, 212] width 120 height 16
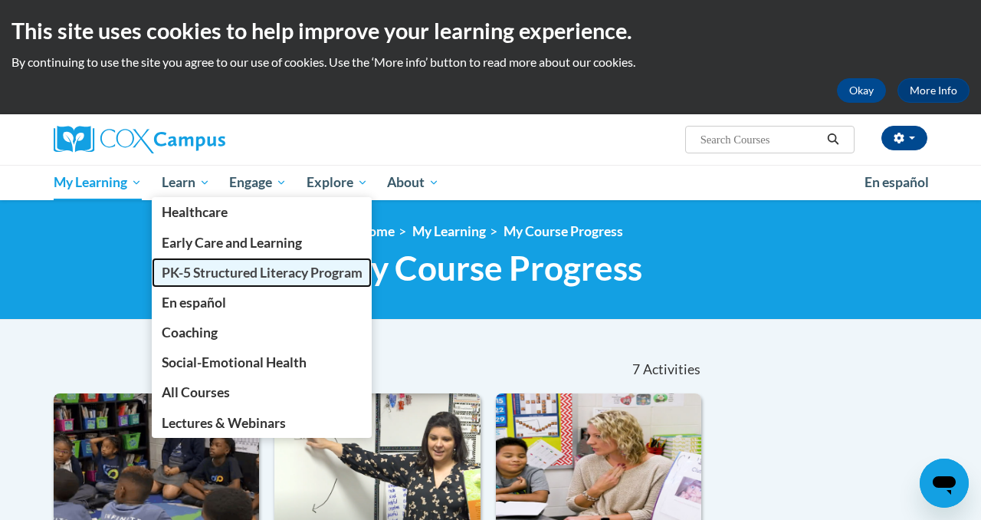
click at [202, 267] on span "PK-5 Structured Literacy Program" at bounding box center [262, 272] width 201 height 16
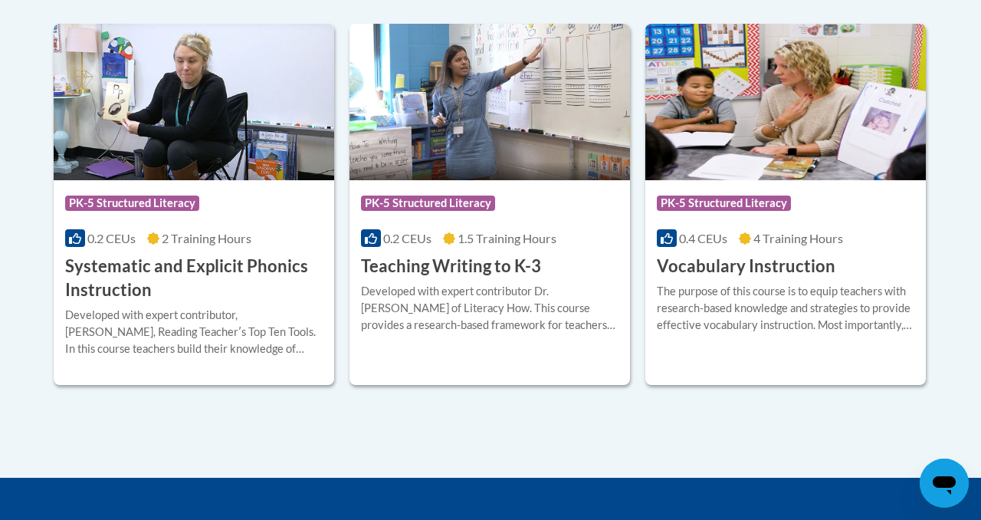
scroll to position [1865, 0]
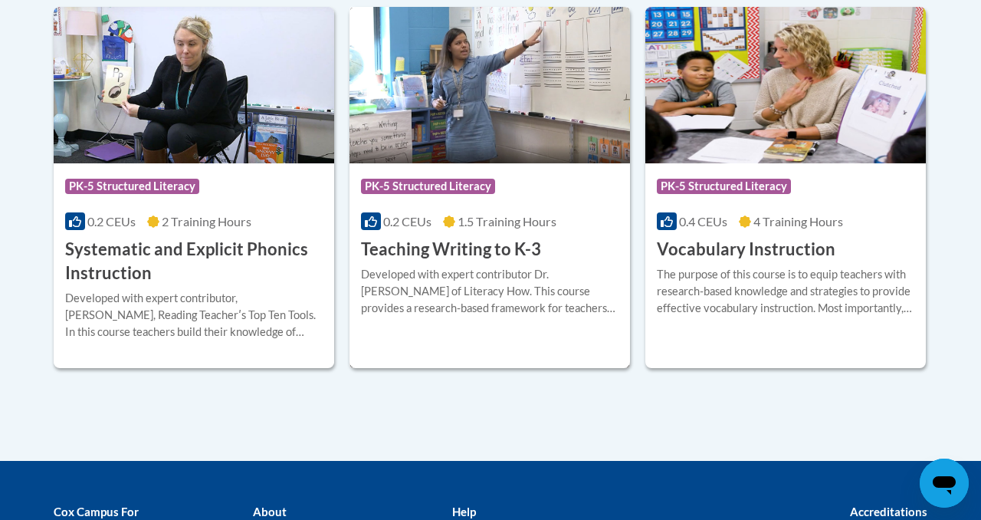
click at [566, 208] on div "Course Category: PK-5 Structured Literacy 0.2 CEUs 1.5 Training Hours COURSE Te…" at bounding box center [489, 212] width 281 height 98
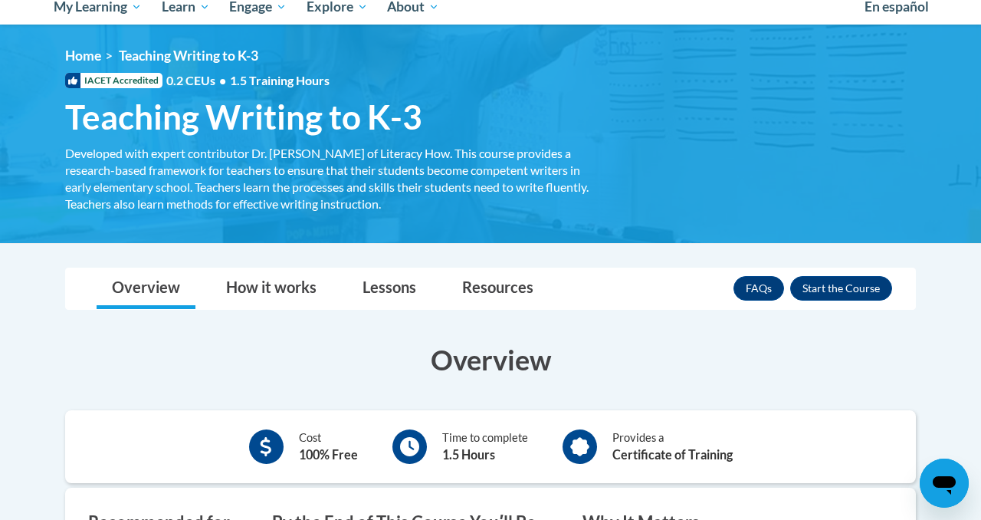
scroll to position [336, 0]
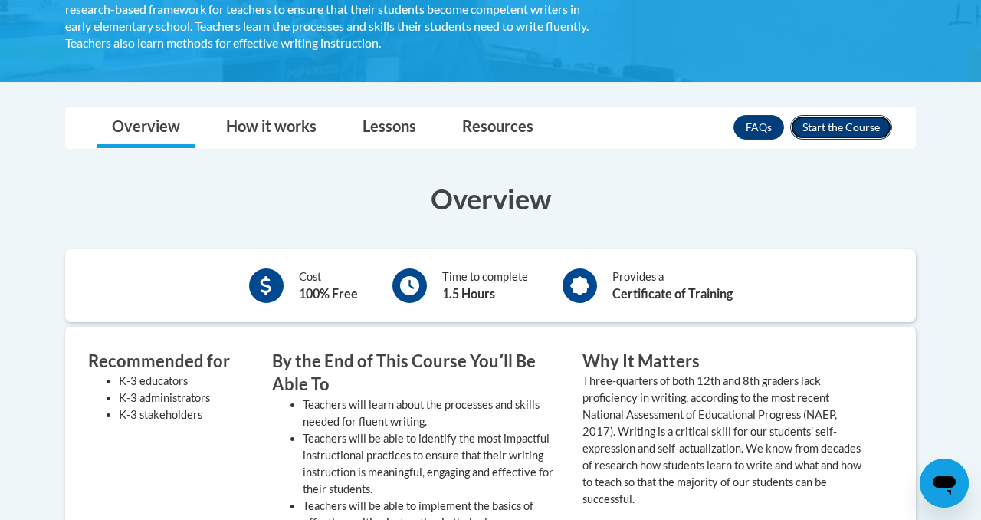
click at [824, 128] on button "Enroll" at bounding box center [841, 127] width 102 height 25
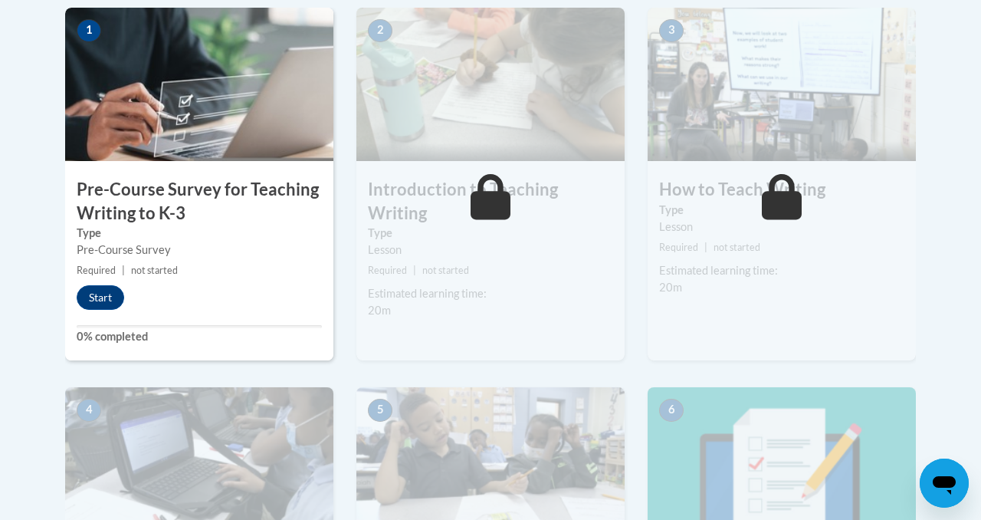
scroll to position [507, 0]
click at [111, 291] on button "Start" at bounding box center [101, 298] width 48 height 25
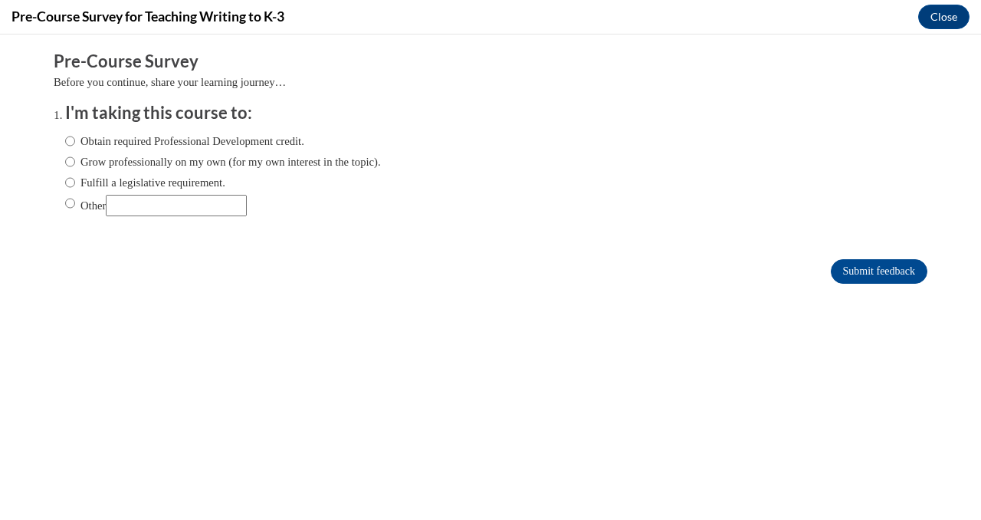
scroll to position [0, 0]
click at [74, 136] on input "Obtain required Professional Development credit." at bounding box center [70, 141] width 10 height 17
radio input "true"
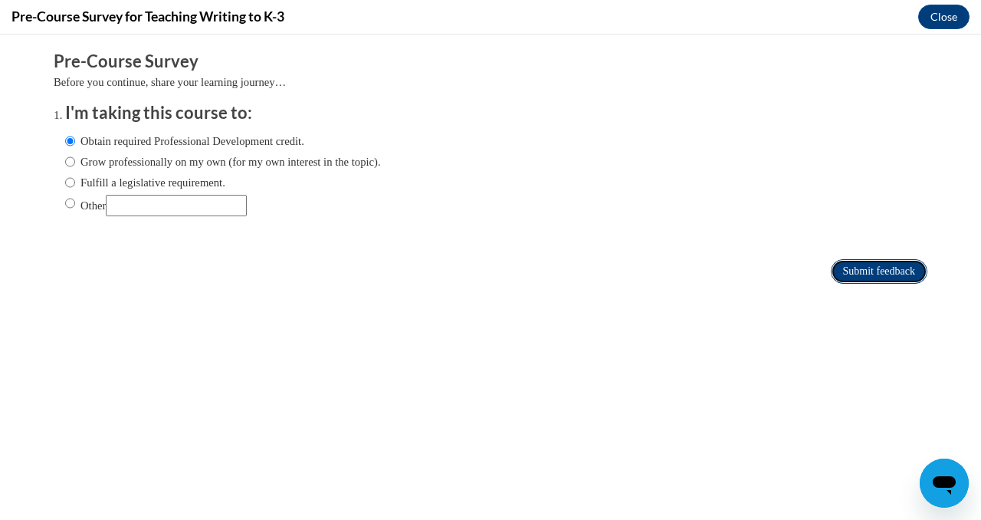
click at [851, 270] on input "Submit feedback" at bounding box center [879, 271] width 97 height 25
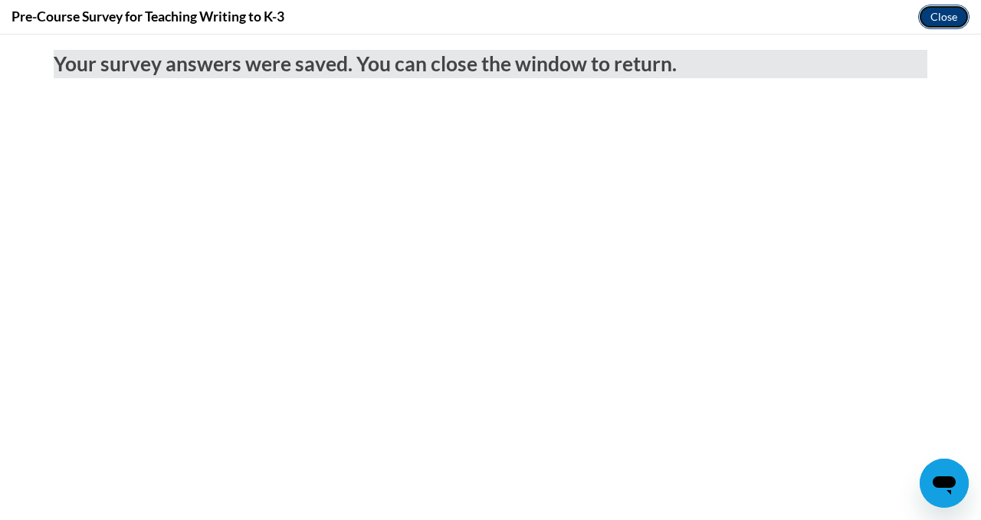
click at [939, 13] on button "Close" at bounding box center [943, 17] width 51 height 25
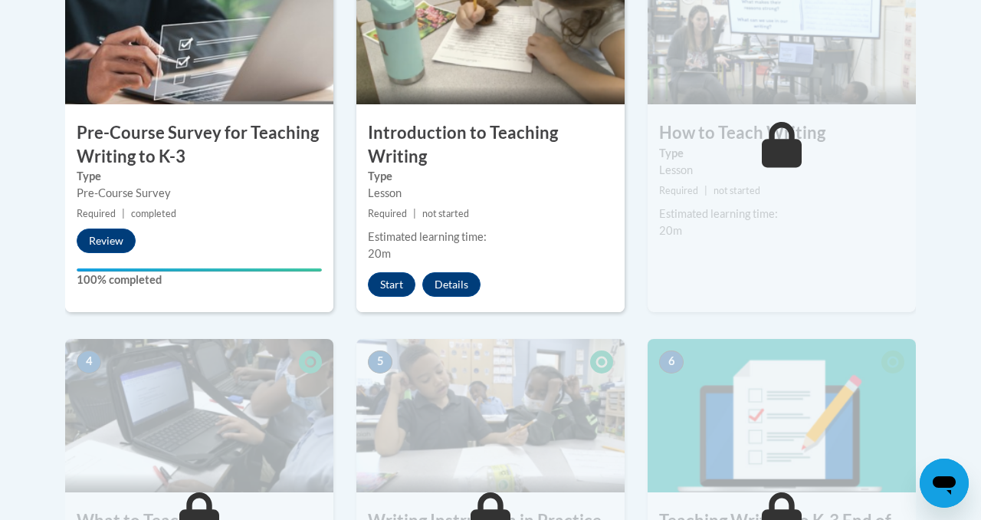
scroll to position [565, 0]
click at [393, 277] on button "Start" at bounding box center [392, 283] width 48 height 25
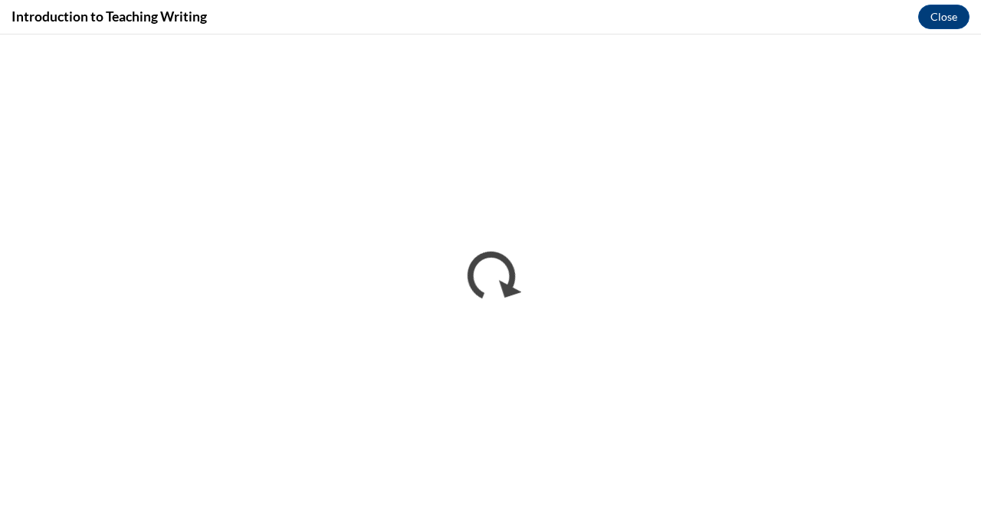
scroll to position [0, 0]
